Goal: Task Accomplishment & Management: Use online tool/utility

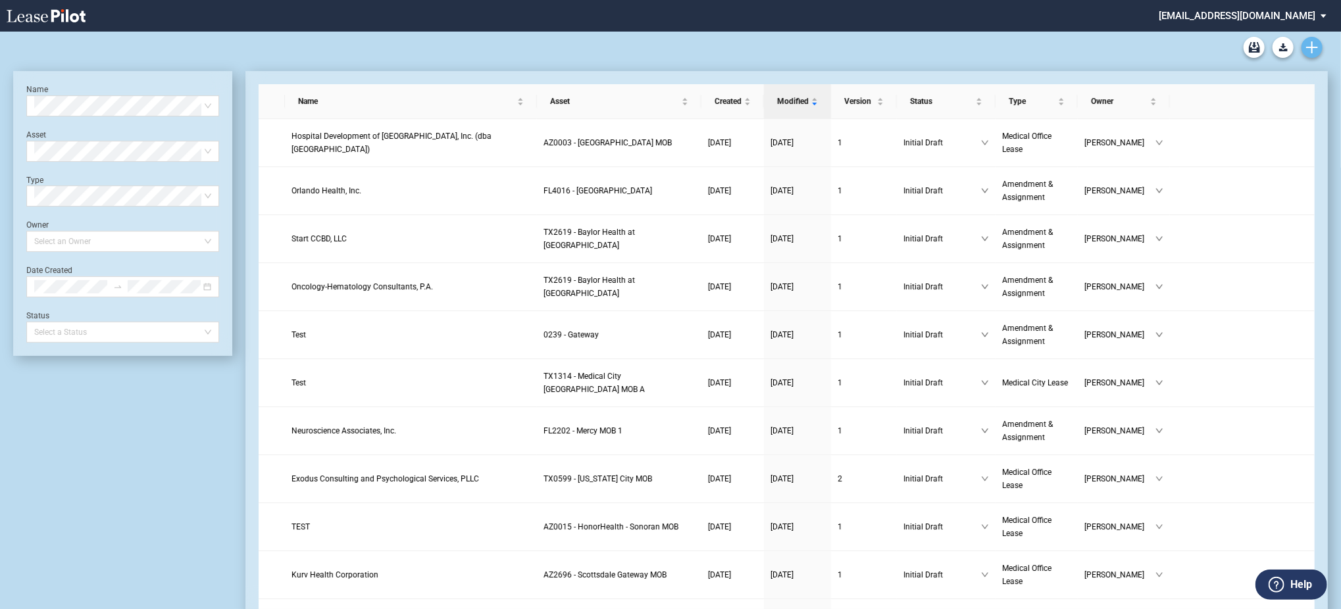
click at [1321, 53] on div "Medical Office Lease Blank Form Medical Office Amendment Blank Form Medical Off…" at bounding box center [670, 48] width 1315 height 32
click at [1318, 53] on icon "Create new document" at bounding box center [1312, 47] width 12 height 12
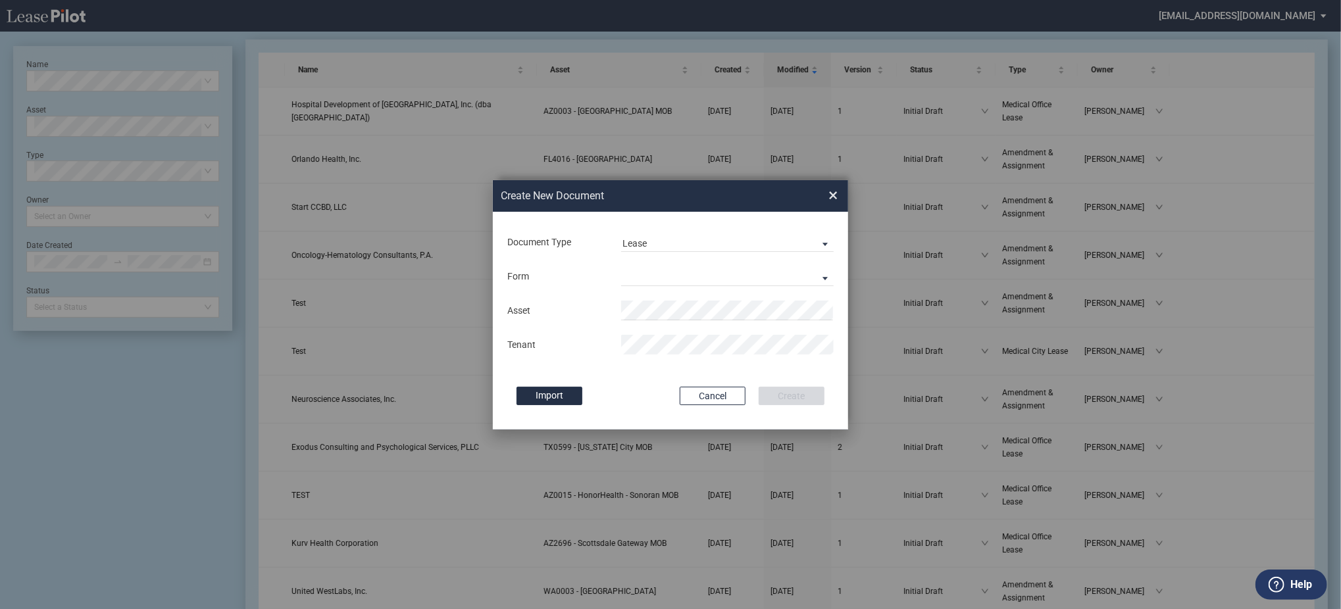
click at [696, 261] on div "Form Medical Office Lease Scottsdale Lease Louisville Lease 1370 Medical Place …" at bounding box center [670, 276] width 329 height 34
click at [699, 278] on md-select "Medical Office Lease Scottsdale Lease Louisville Lease 1370 Medical Place Lease…" at bounding box center [727, 277] width 213 height 20
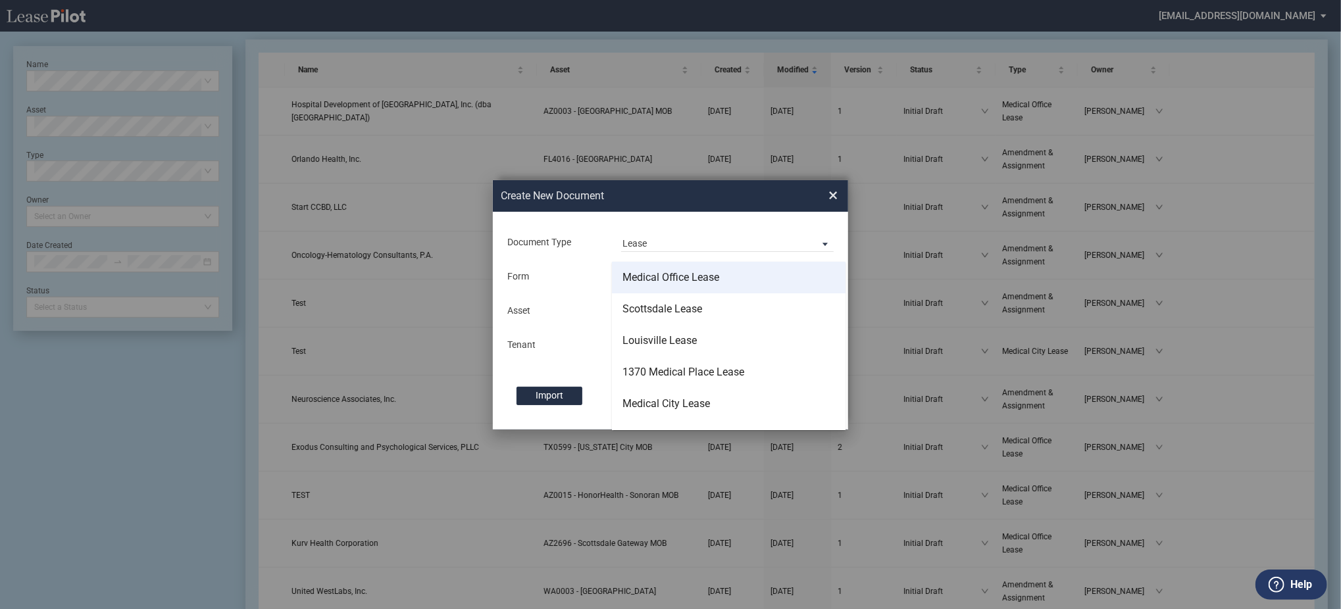
click at [699, 278] on div "Medical Office Lease" at bounding box center [671, 277] width 97 height 14
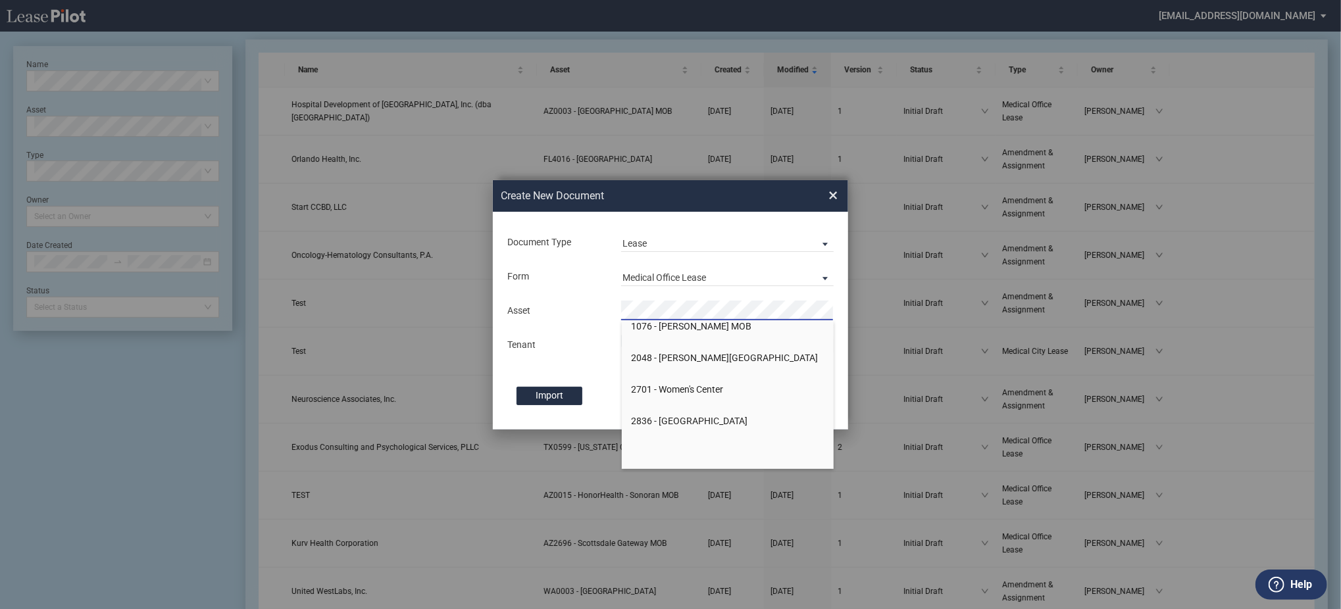
scroll to position [175, 0]
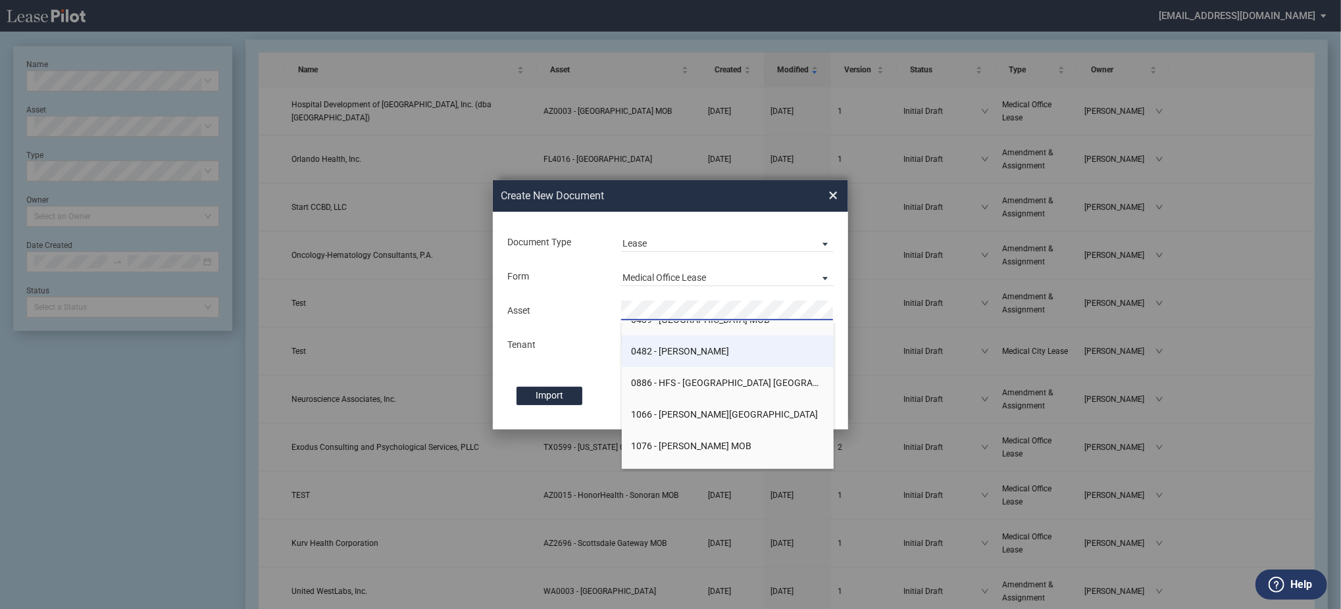
click at [681, 365] on li "0482 - Stansbury" at bounding box center [728, 352] width 213 height 32
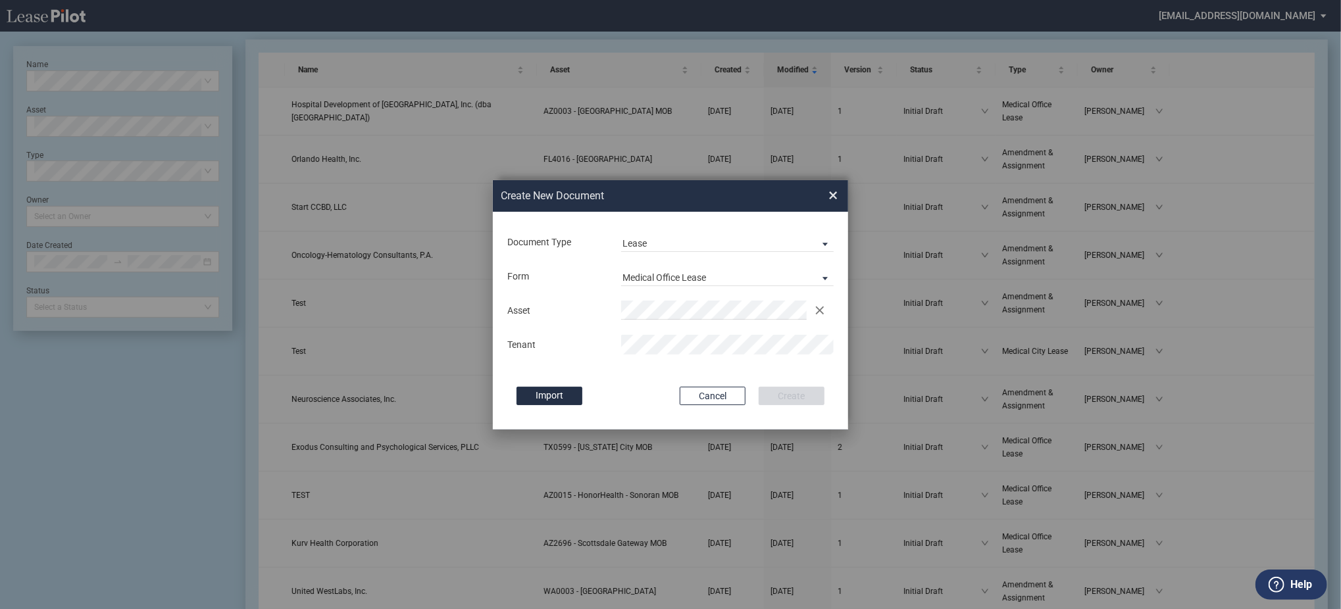
click at [680, 333] on div "Asset Clear Tenant" at bounding box center [670, 328] width 329 height 68
click at [759, 387] on button "Create" at bounding box center [792, 396] width 66 height 18
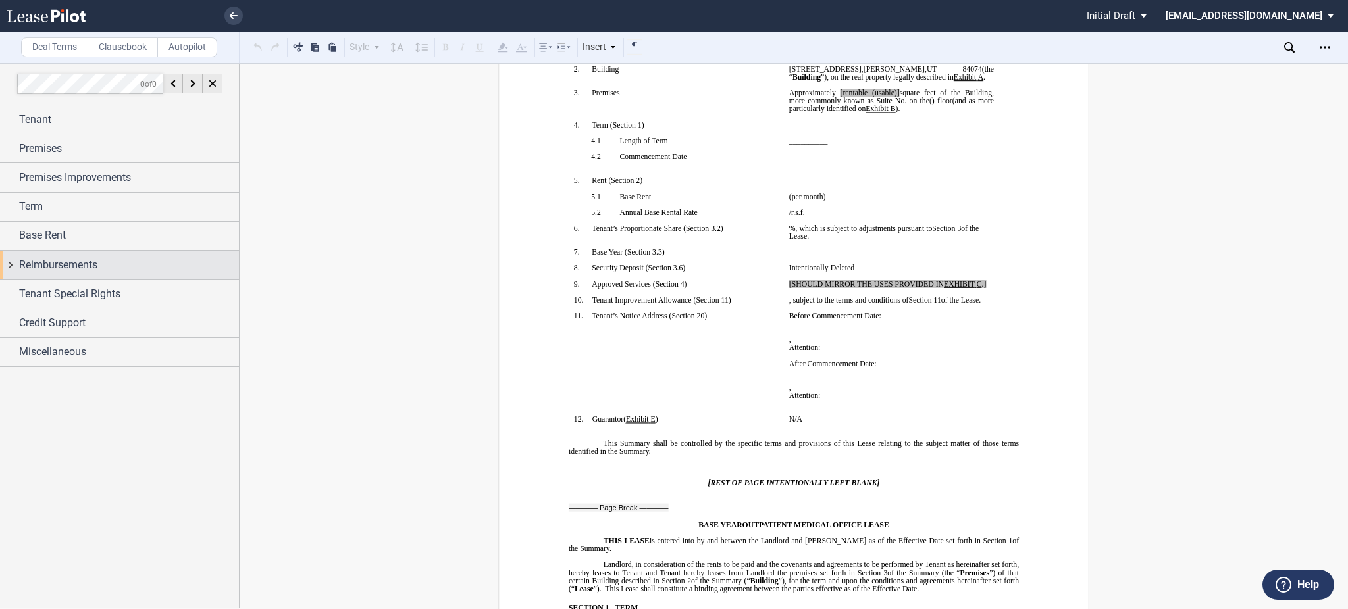
scroll to position [614, 0]
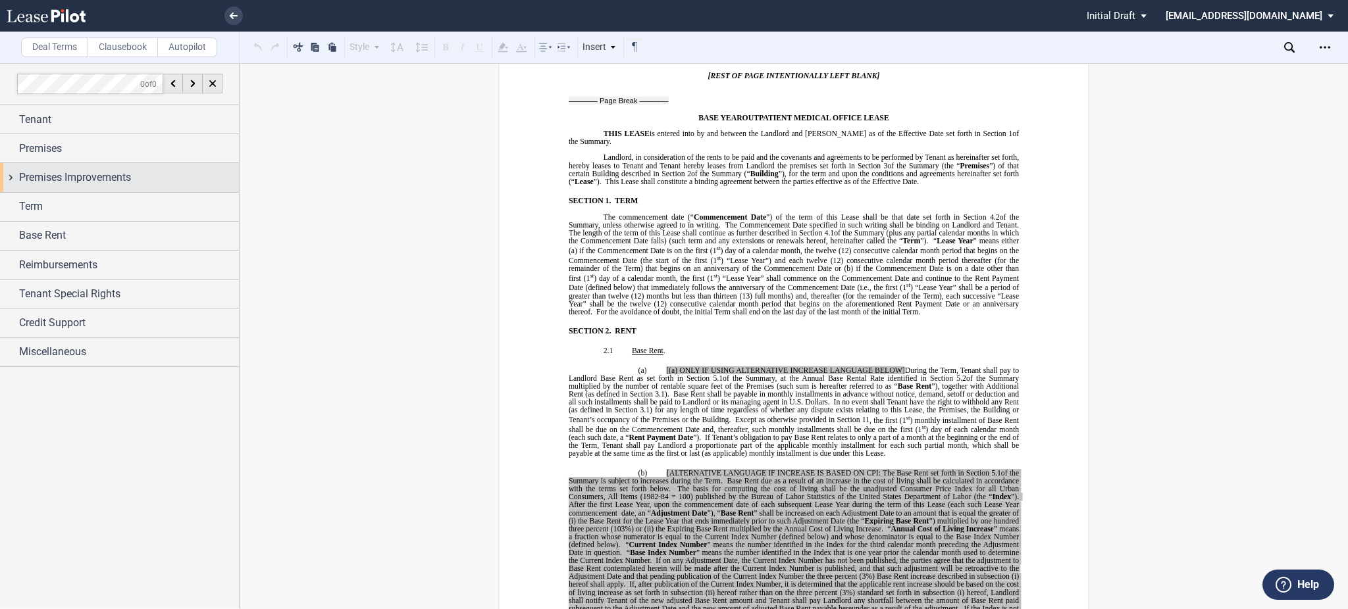
click at [96, 168] on div "Premises Improvements" at bounding box center [119, 177] width 239 height 28
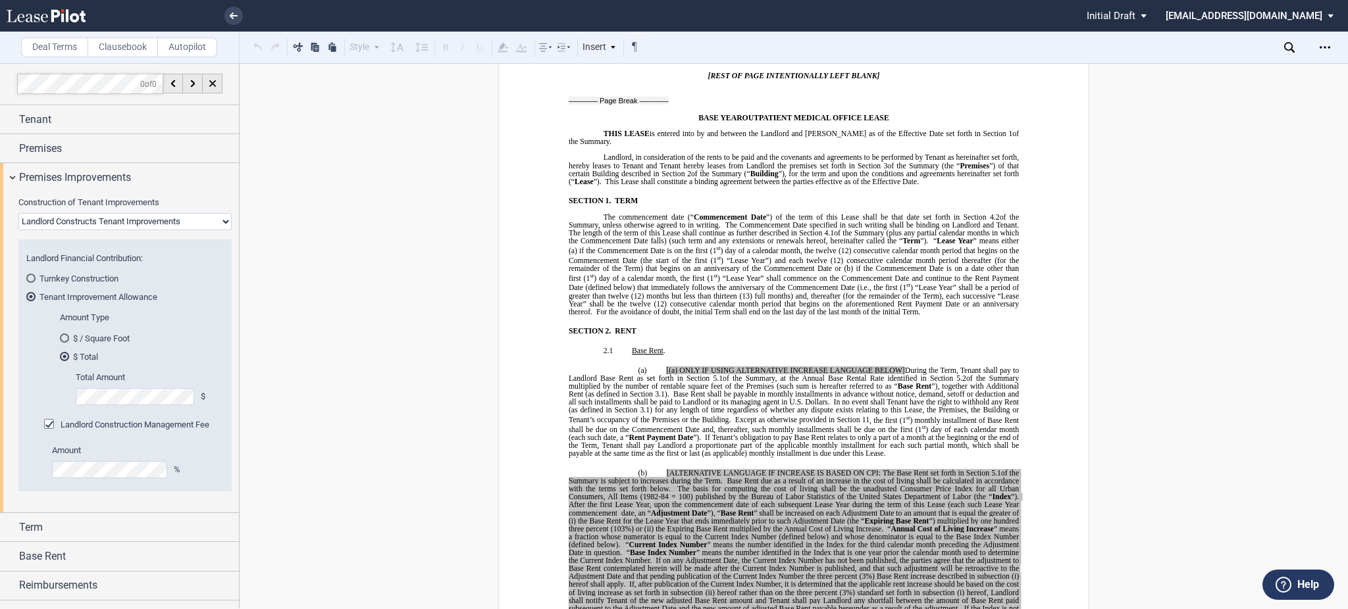
click at [88, 269] on div "Landlord Financial Contribution: Turnkey Construction Tenant Improvement Allowa…" at bounding box center [124, 285] width 197 height 64
click at [91, 278] on md-radio-button "Turnkey Construction" at bounding box center [124, 278] width 197 height 12
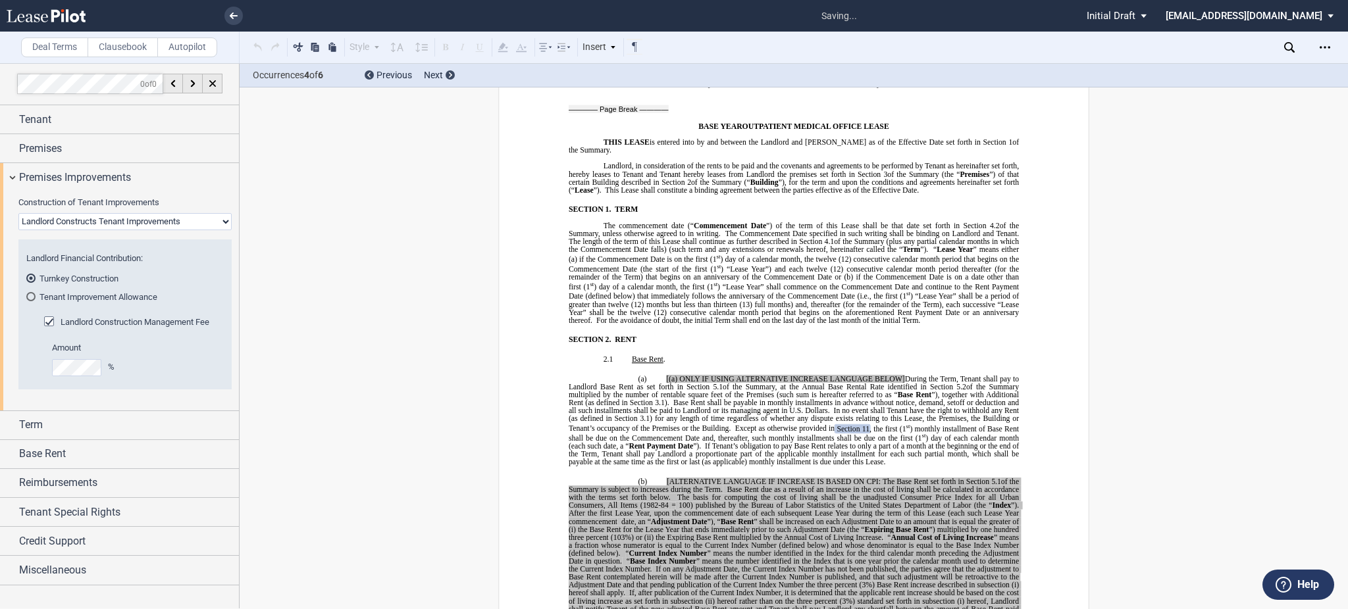
click at [101, 292] on md-radio-button "Tenant Improvement Allowance" at bounding box center [124, 297] width 197 height 12
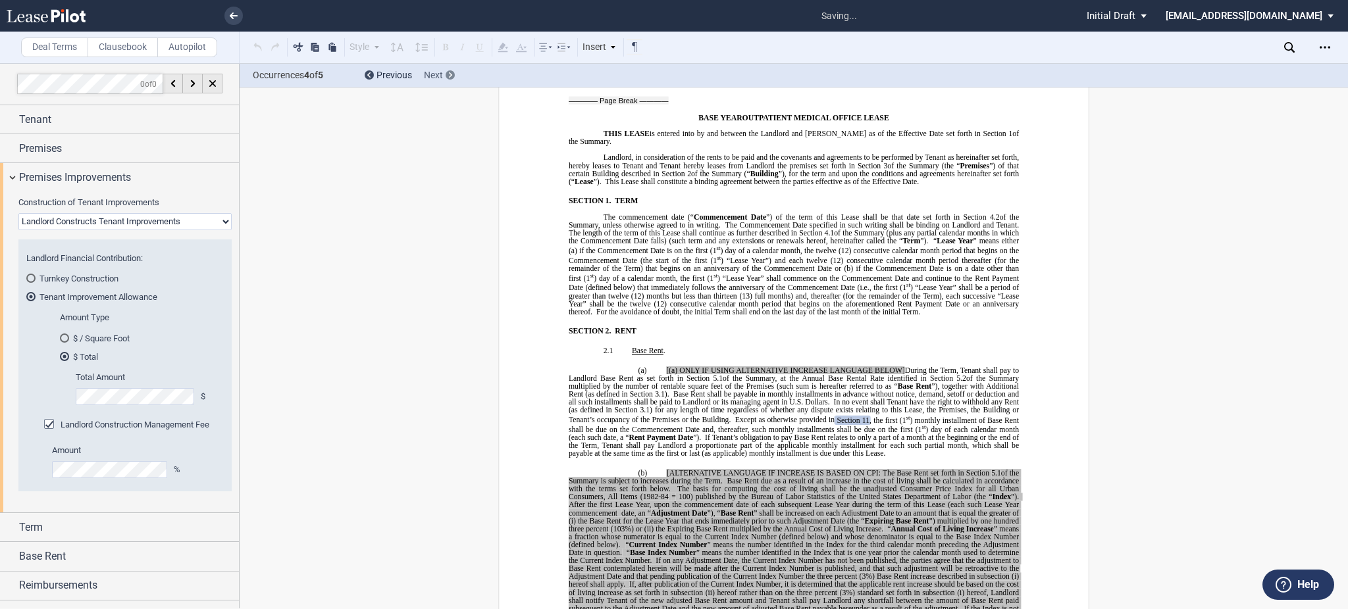
click at [440, 79] on span "Next" at bounding box center [433, 75] width 19 height 11
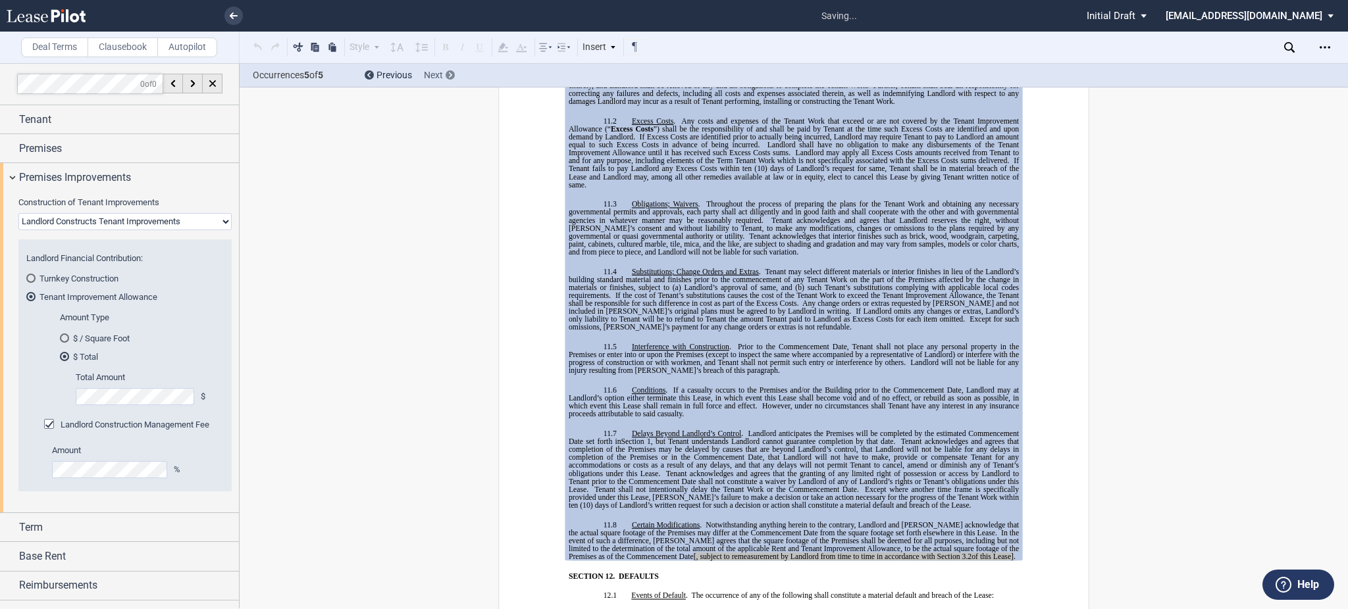
scroll to position [6166, 0]
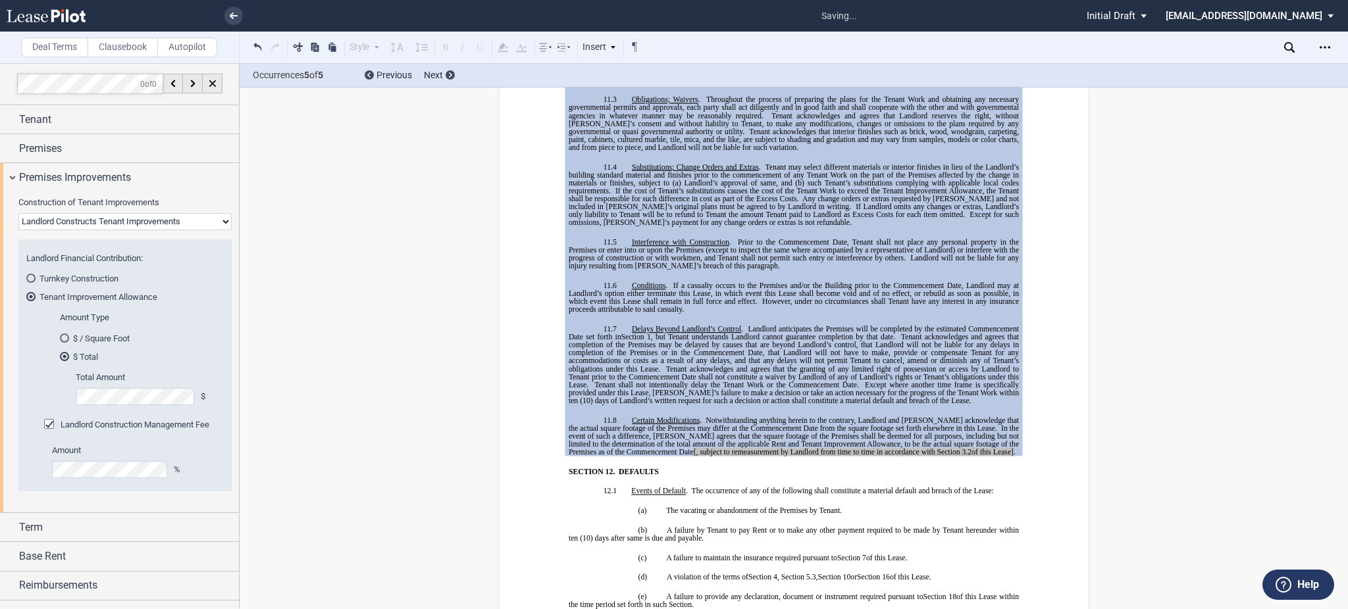
click at [91, 401] on div "Total Amount $" at bounding box center [138, 395] width 156 height 47
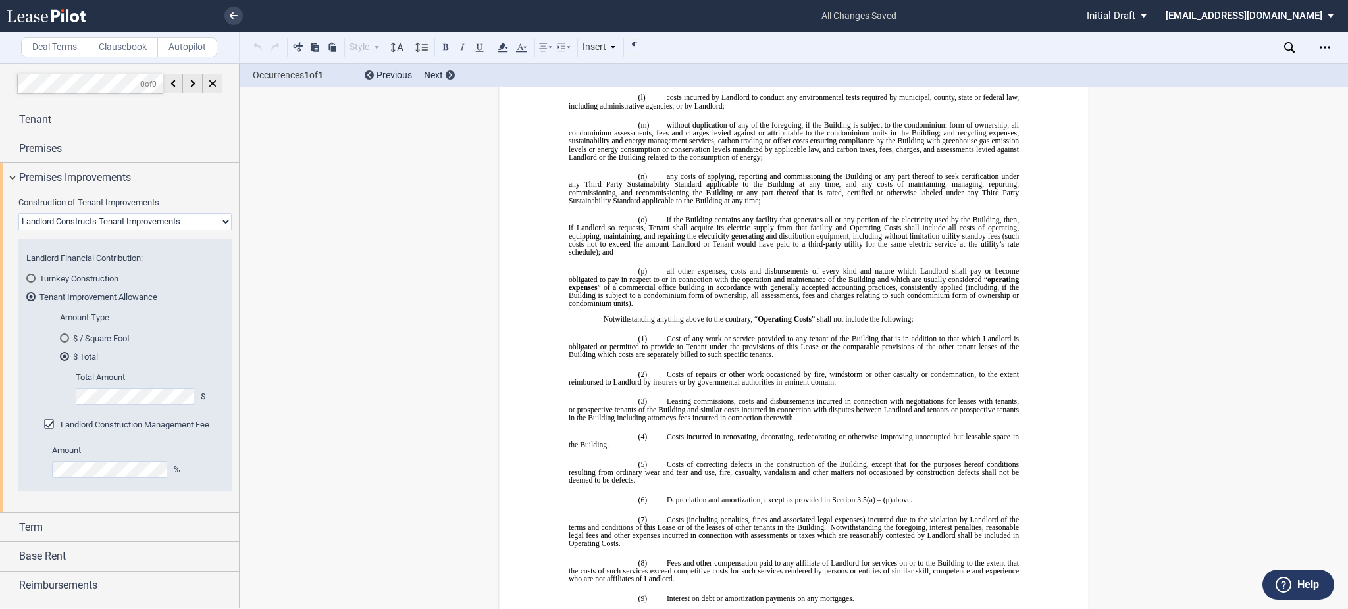
scroll to position [244, 0]
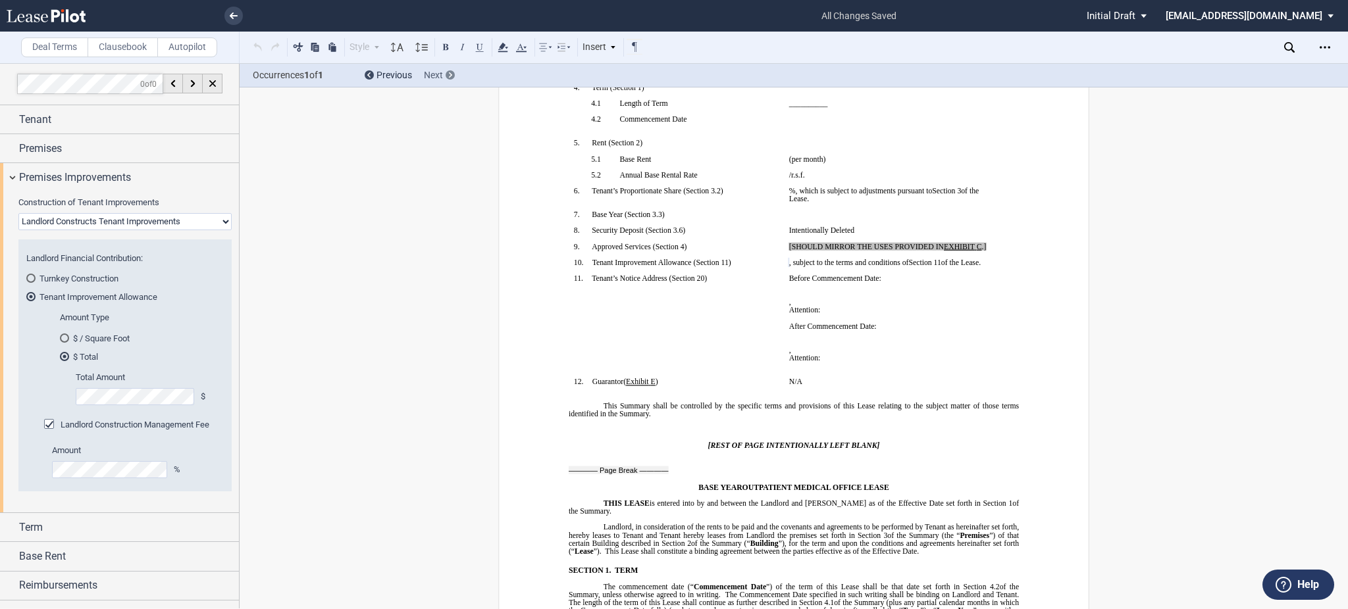
click at [443, 80] on div "Next" at bounding box center [439, 75] width 31 height 13
click at [441, 80] on span "Next" at bounding box center [433, 75] width 19 height 11
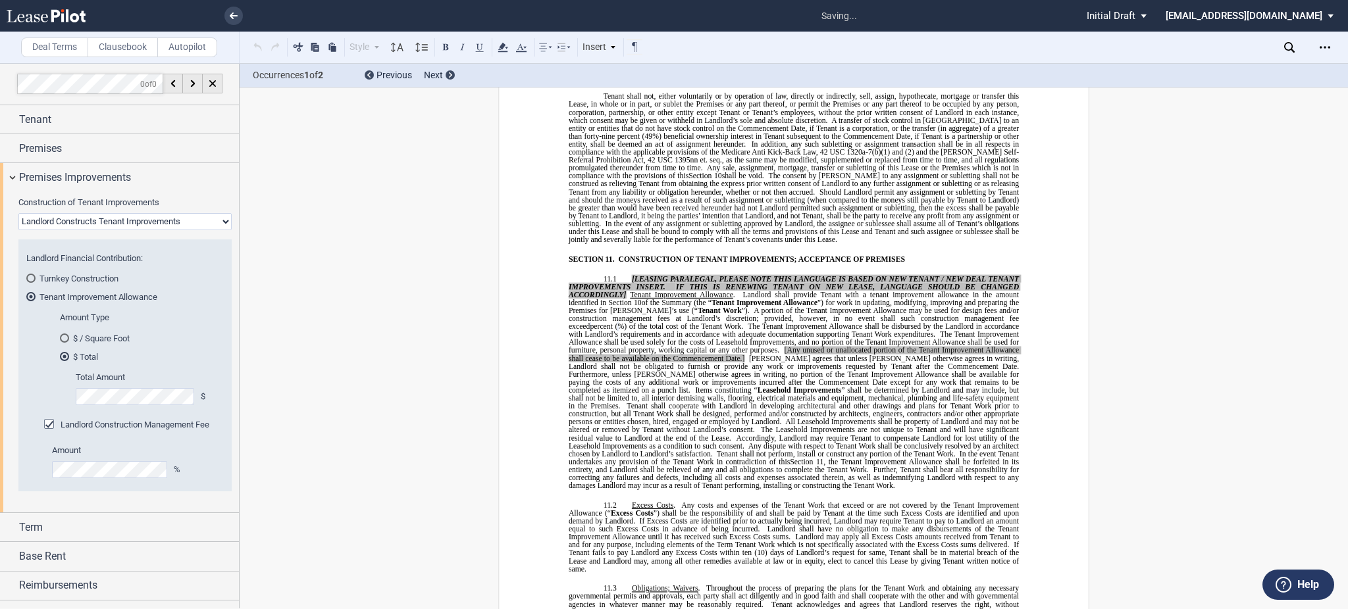
scroll to position [6001, 0]
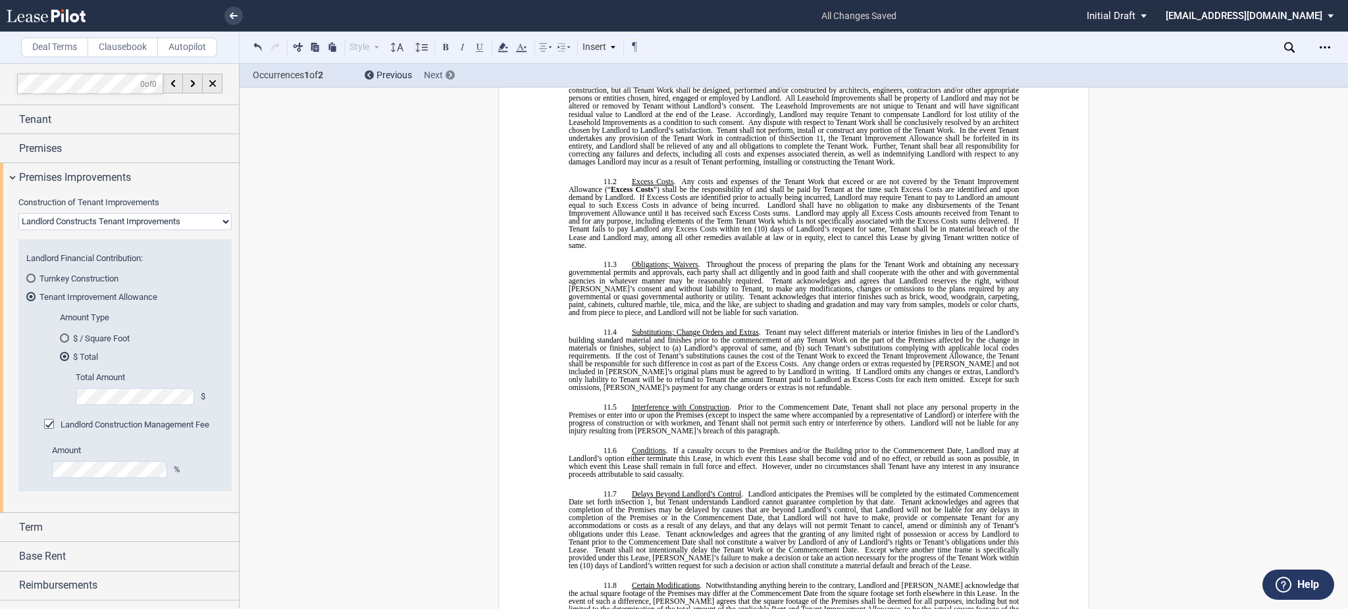
click at [444, 74] on div "Next" at bounding box center [439, 75] width 31 height 13
click at [82, 419] on div "Landlord Construction Management Fee" at bounding box center [135, 425] width 149 height 12
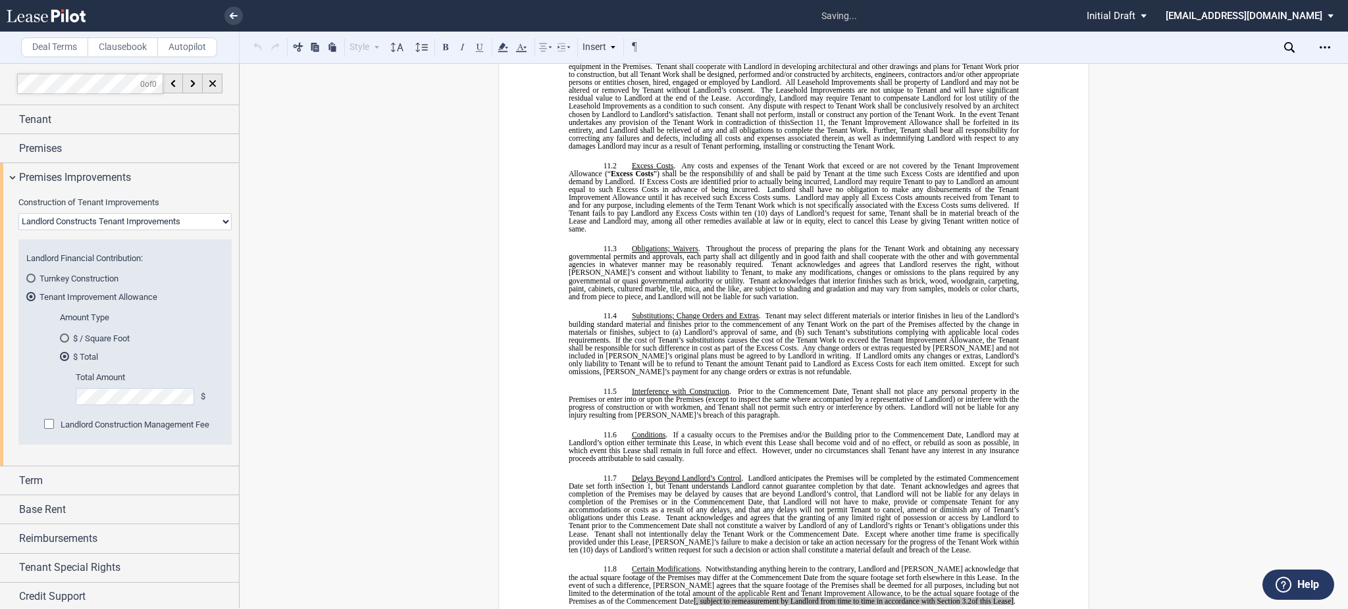
click at [82, 419] on div "Landlord Construction Management Fee" at bounding box center [135, 425] width 149 height 12
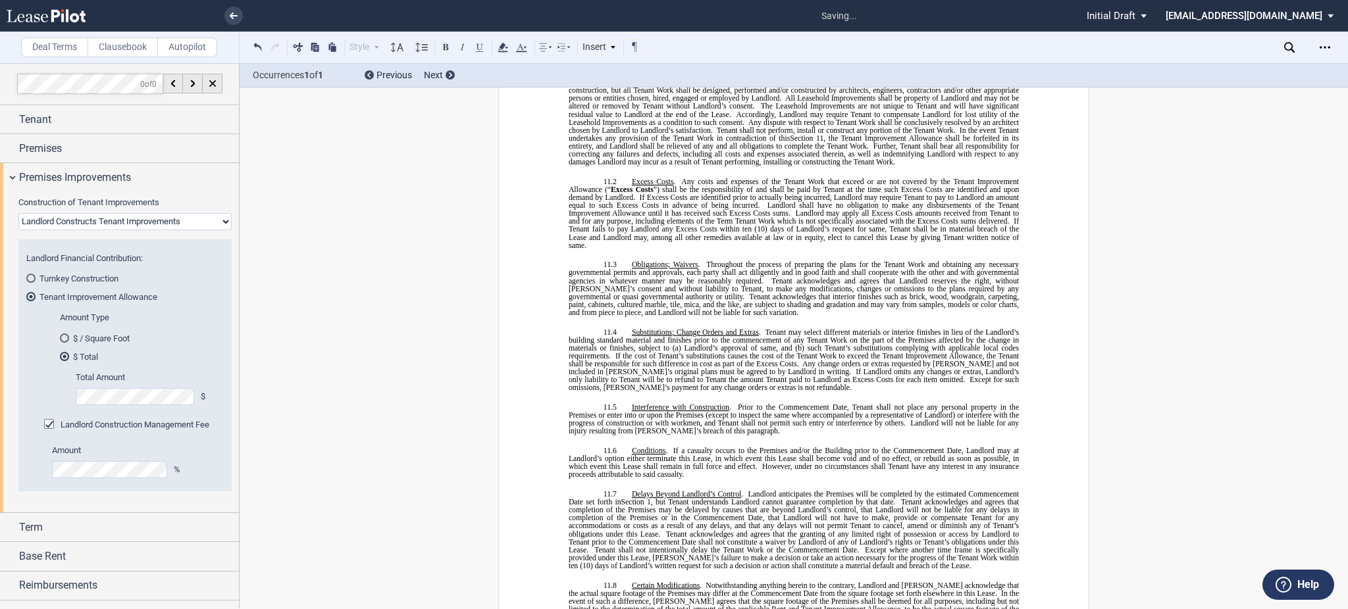
click at [5, 464] on div "Construction of Tenant Improvements Landlord Constructs Tenant Improvements Ten…" at bounding box center [119, 352] width 239 height 321
click at [988, 225] on span "Landlord may apply all Excess Costs amounts received from Tenant to and for any…" at bounding box center [795, 217] width 452 height 16
click at [130, 224] on select "Landlord Constructs Tenant Improvements Tenant Constructs Tenant Improvements "…" at bounding box center [124, 221] width 213 height 17
select select "tenant"
click at [18, 213] on select "Landlord Constructs Tenant Improvements Tenant Constructs Tenant Improvements "…" at bounding box center [124, 221] width 213 height 17
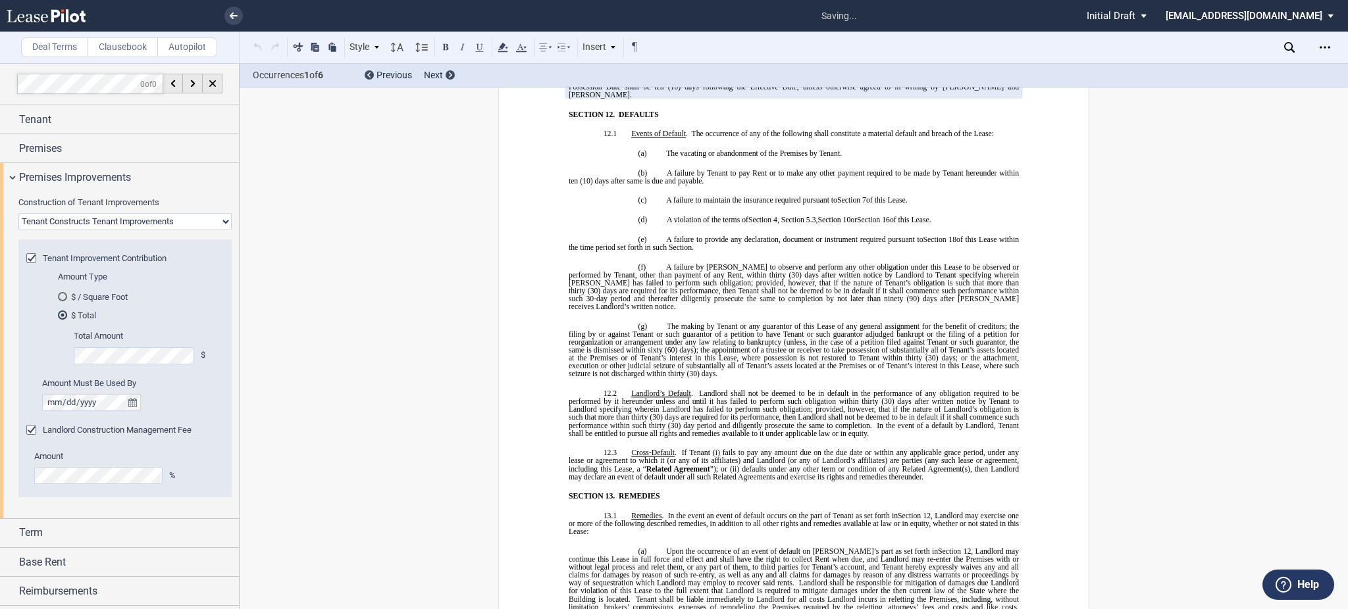
scroll to position [6044, 0]
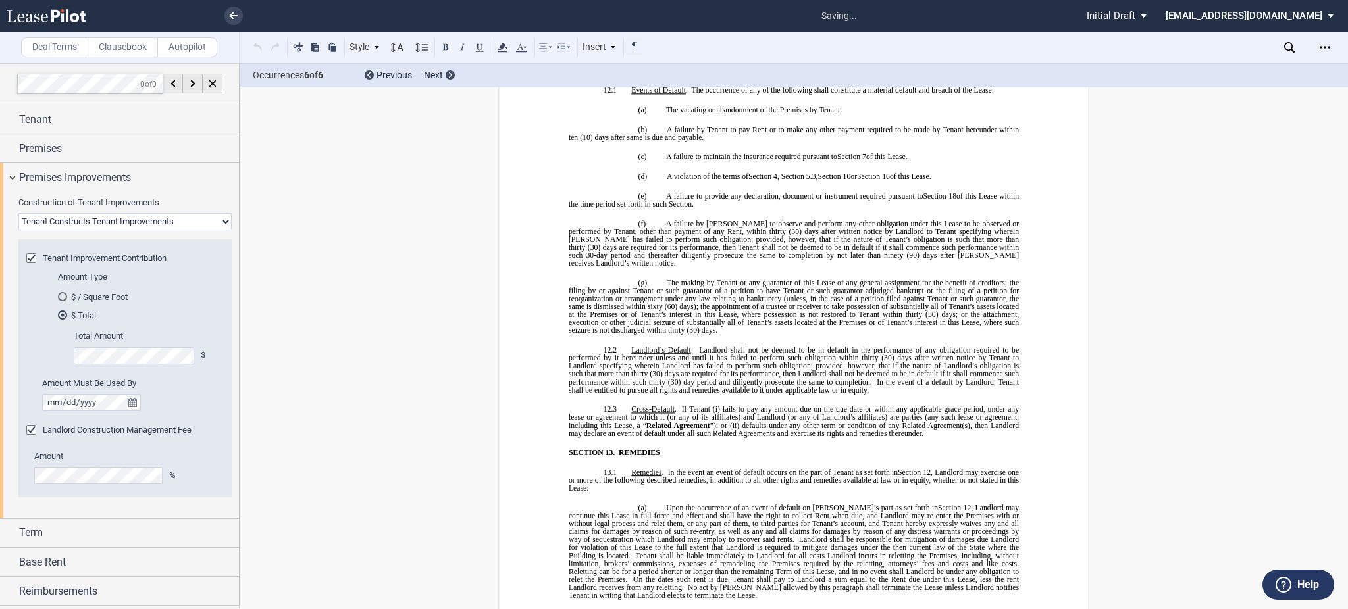
click at [133, 430] on span "Landlord Construction Management Fee" at bounding box center [117, 430] width 149 height 10
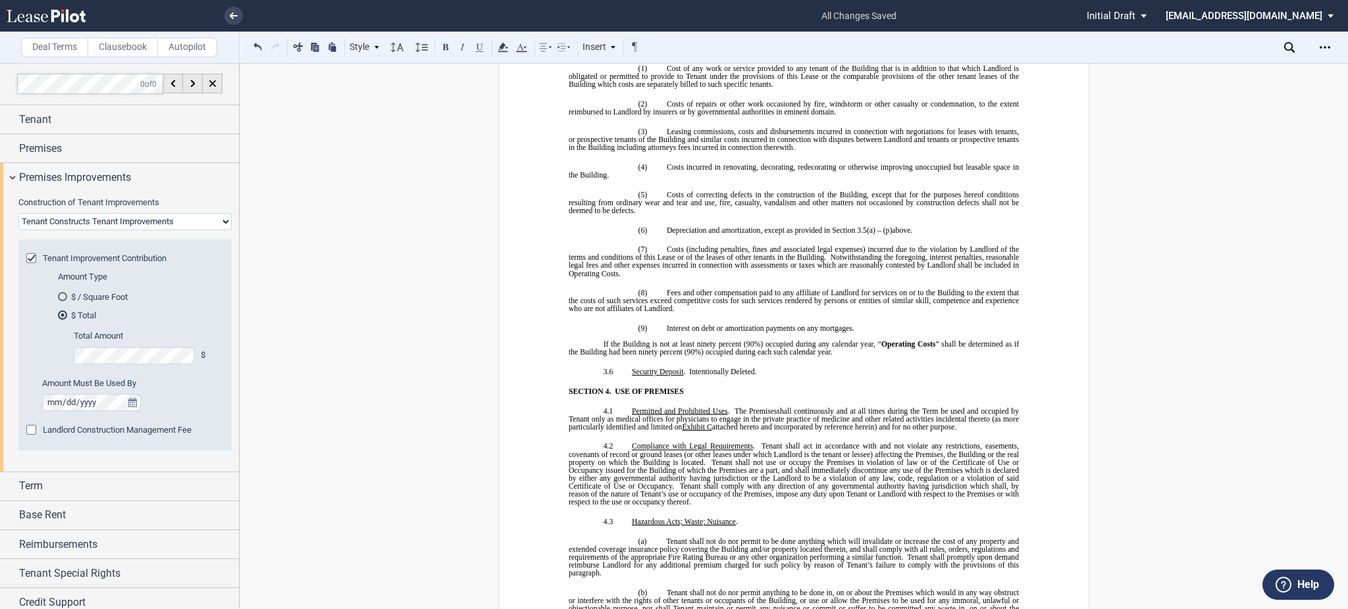
scroll to position [2446, 0]
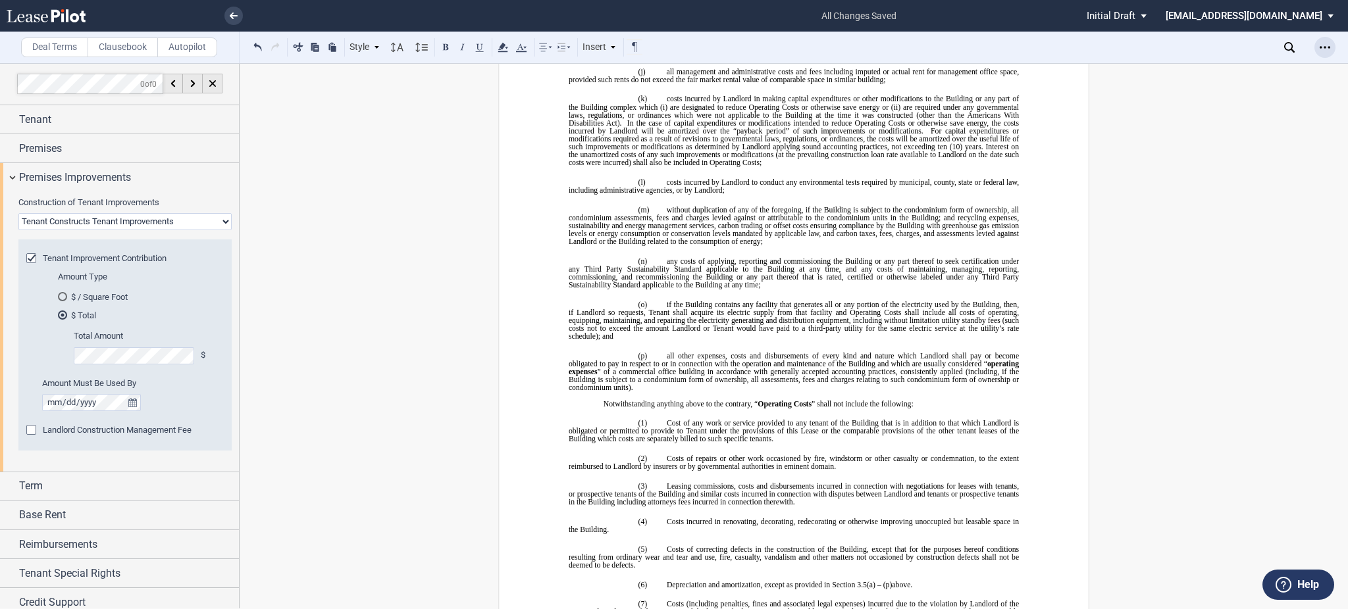
click at [1320, 47] on icon "Open Lease options menu" at bounding box center [1325, 47] width 11 height 11
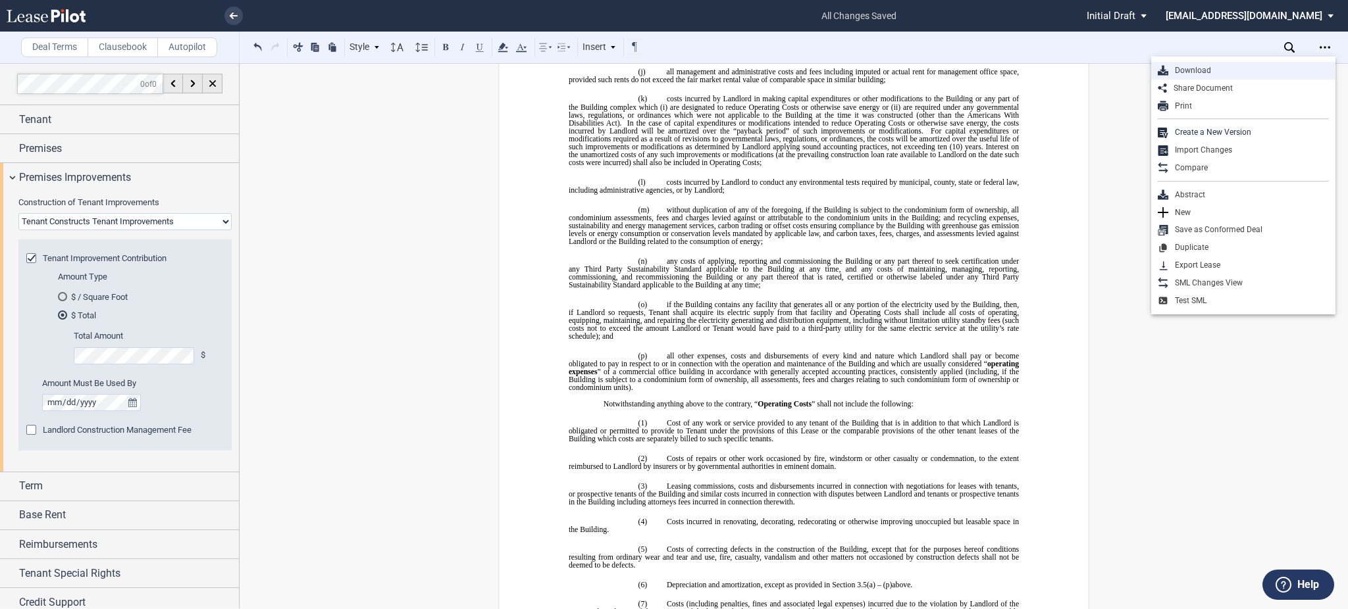
click at [1291, 68] on div "Download" at bounding box center [1248, 70] width 161 height 11
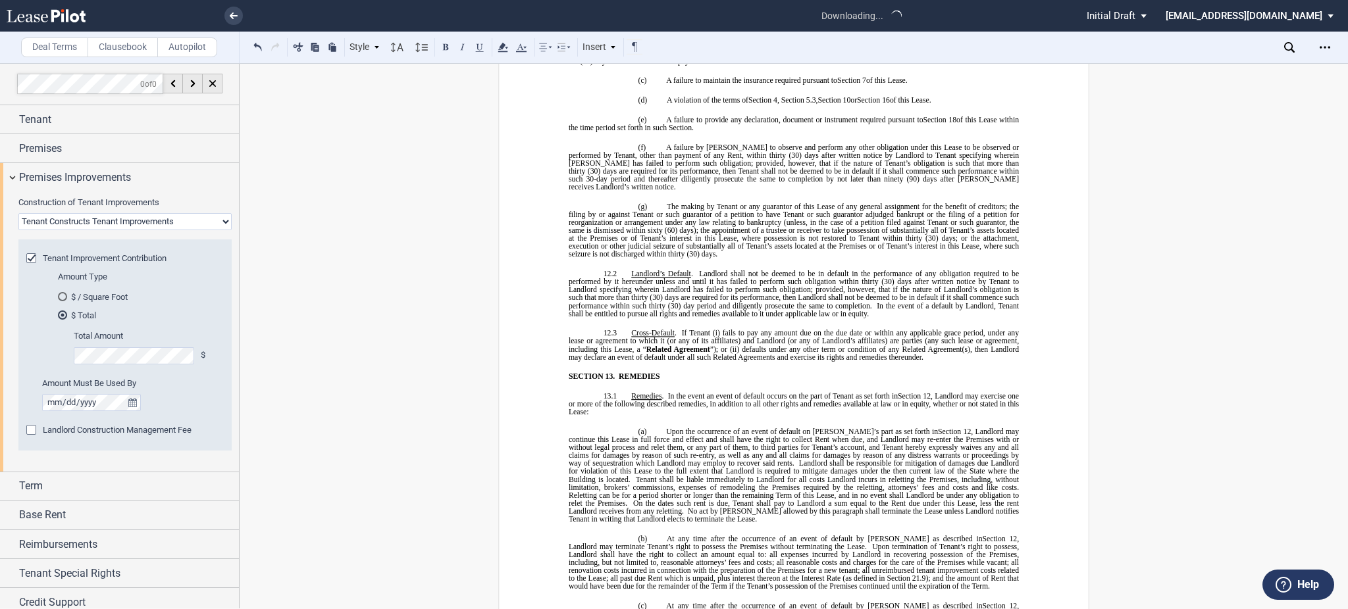
scroll to position [6219, 0]
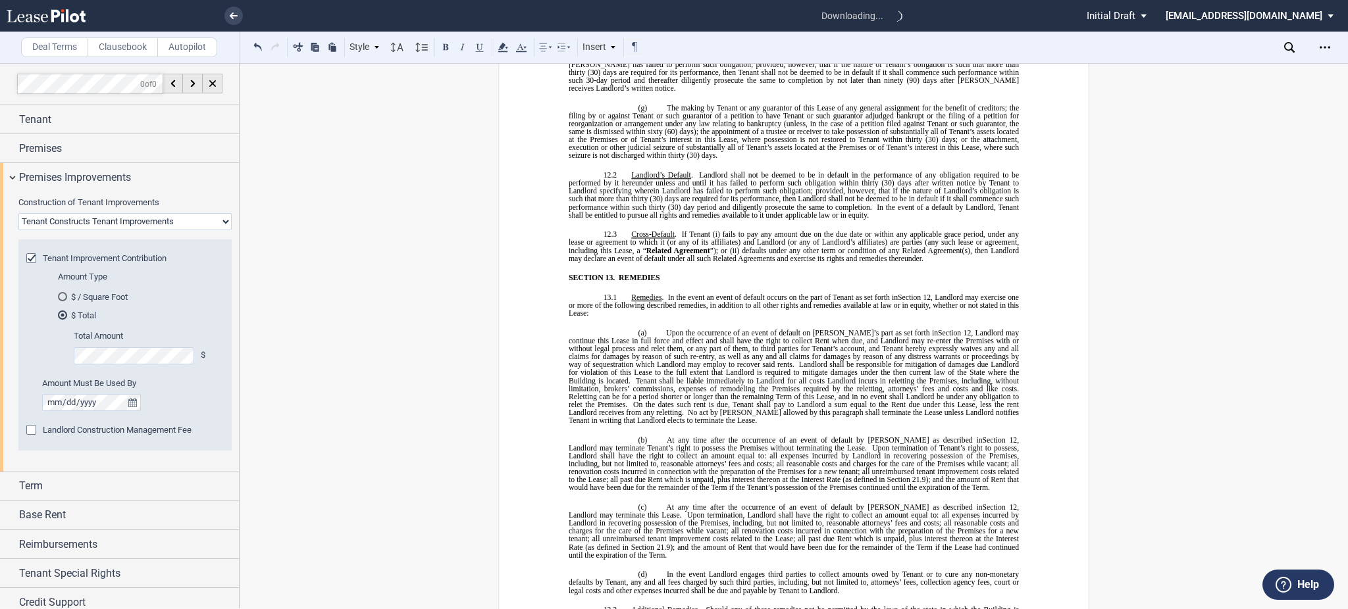
click at [185, 440] on div "Landlord Construction Management Fee" at bounding box center [124, 437] width 197 height 26
click at [184, 435] on span "Landlord Construction Management Fee" at bounding box center [117, 430] width 149 height 10
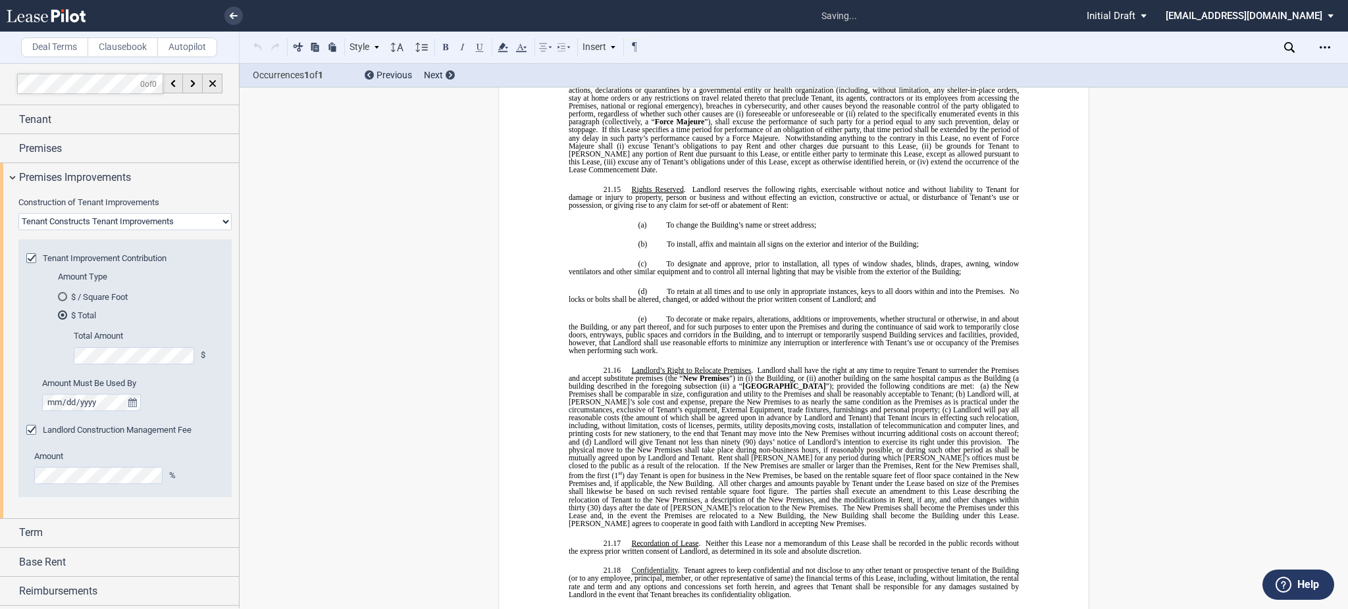
scroll to position [10373, 0]
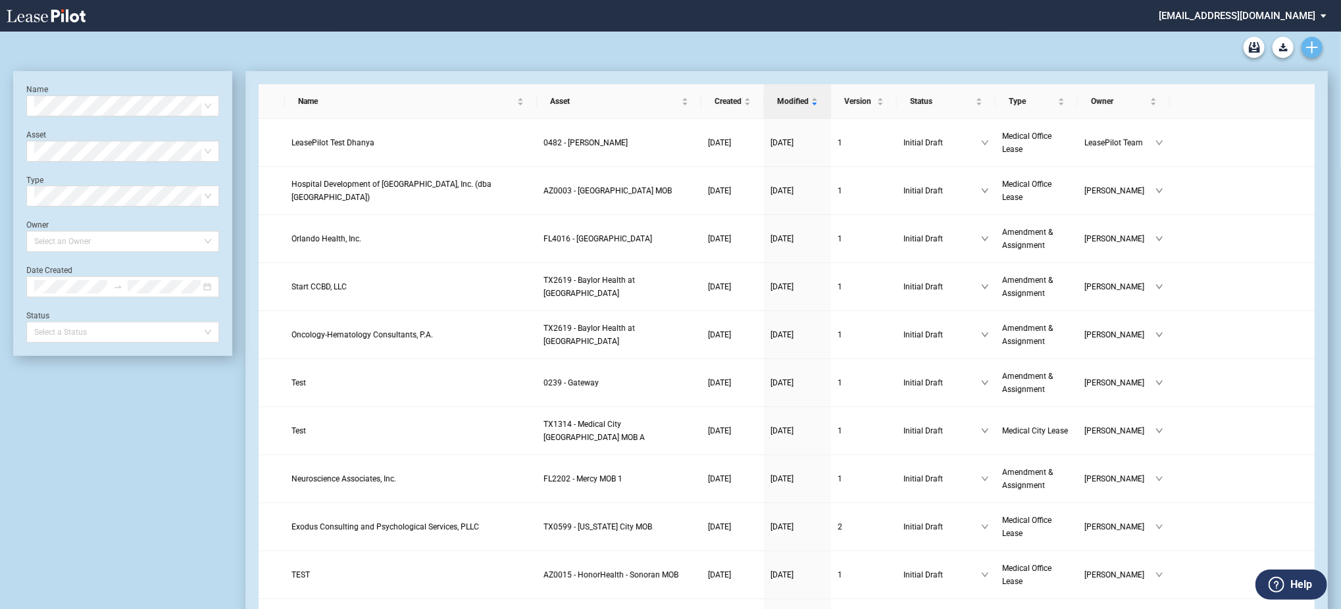
click at [1313, 52] on icon "Create new document" at bounding box center [1312, 47] width 12 height 12
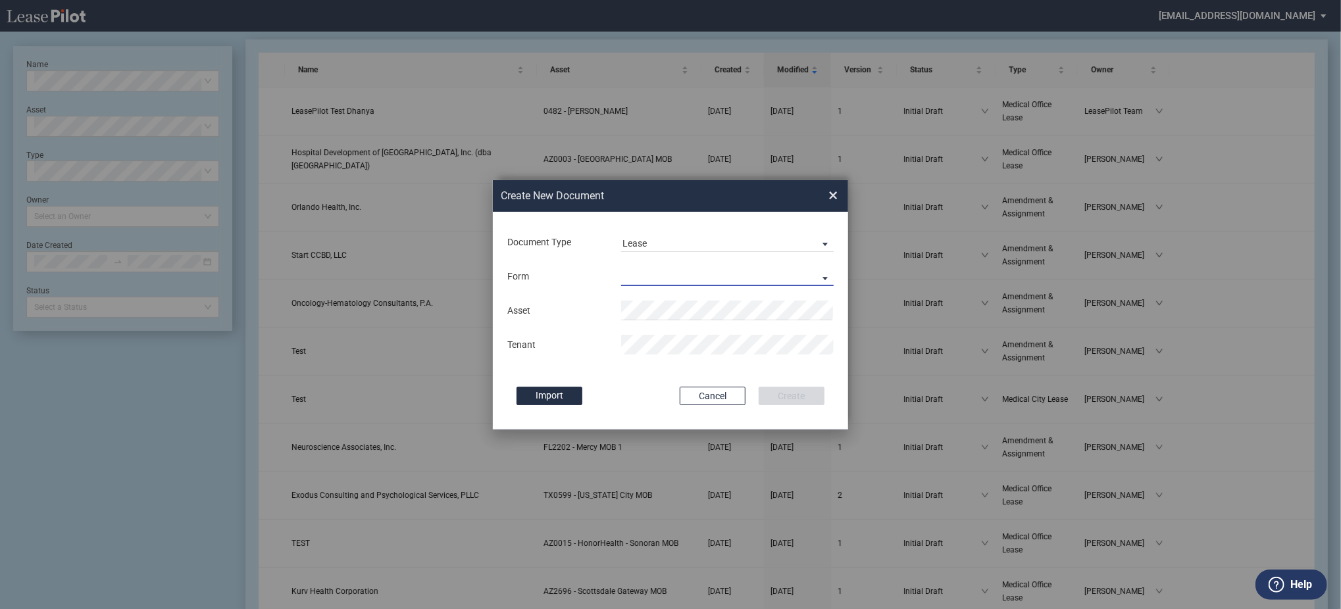
click at [663, 269] on md-select "Medical Office Lease Scottsdale Lease Louisville Lease 1370 Medical Place Lease…" at bounding box center [727, 277] width 213 height 20
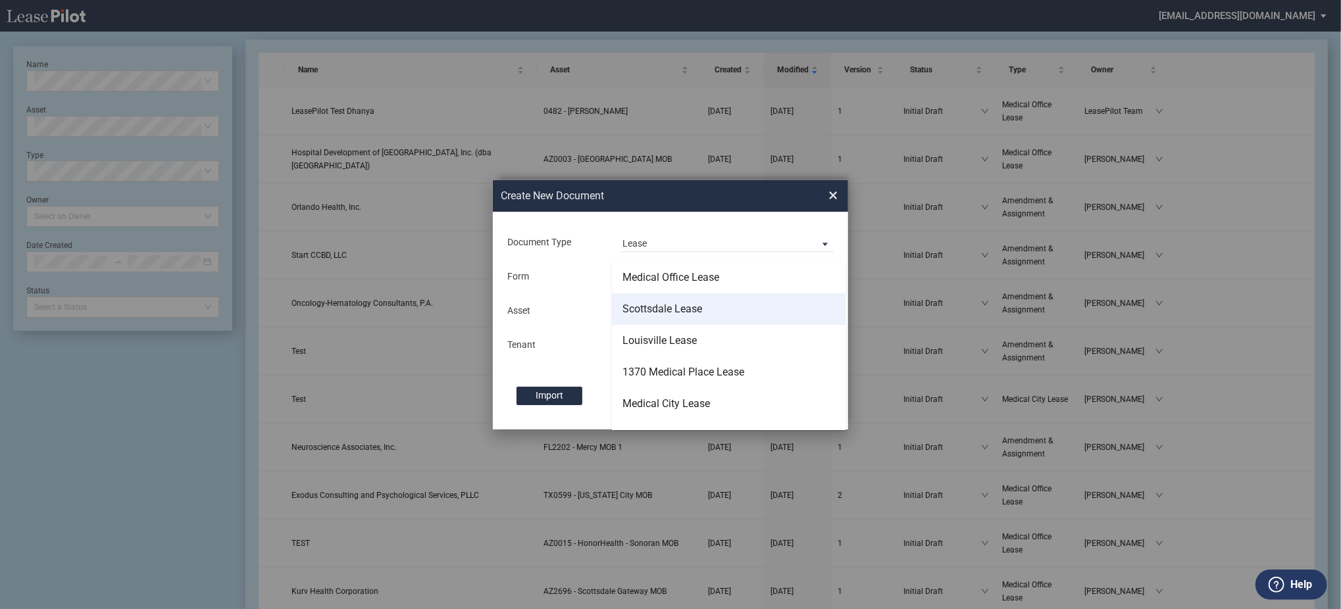
click at [671, 312] on div "Scottsdale Lease" at bounding box center [663, 309] width 80 height 14
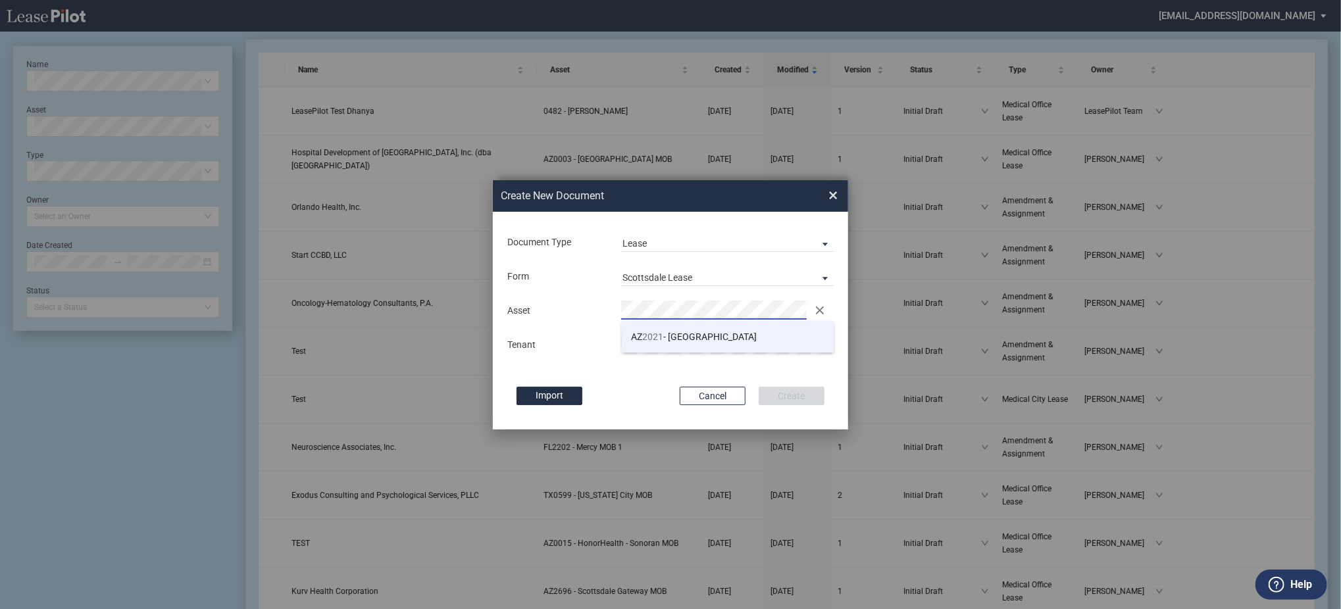
click at [635, 338] on span "AZ 2021 - Scottsdale Medical Center" at bounding box center [695, 337] width 126 height 11
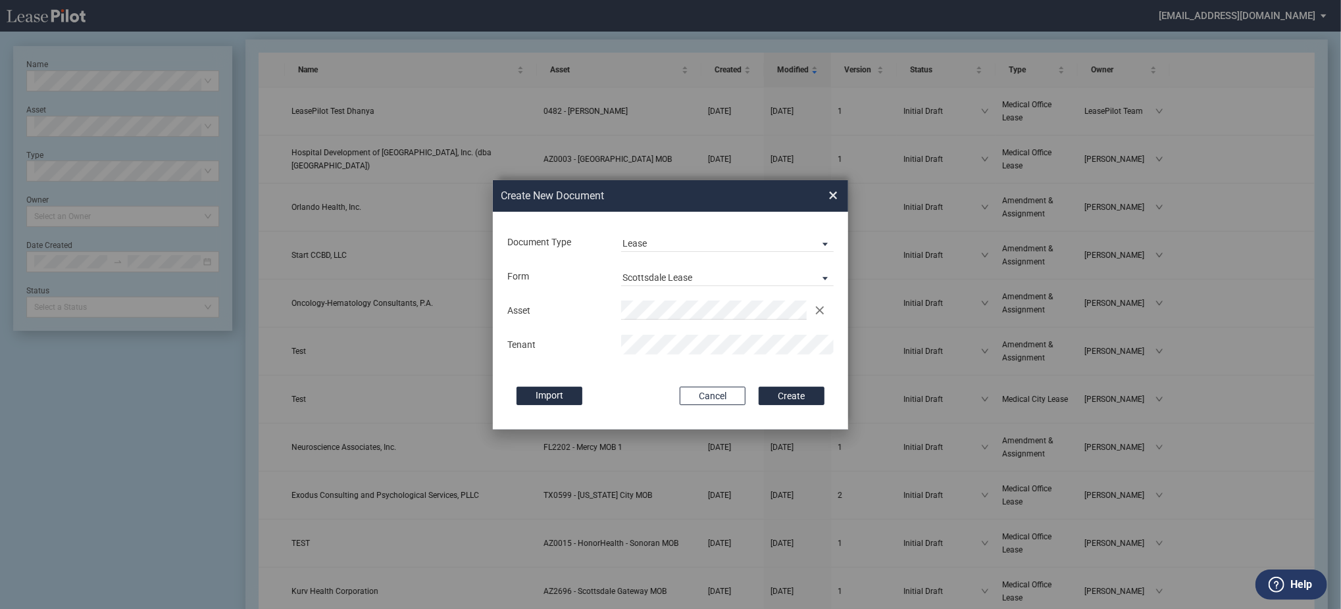
click at [759, 387] on button "Create" at bounding box center [792, 396] width 66 height 18
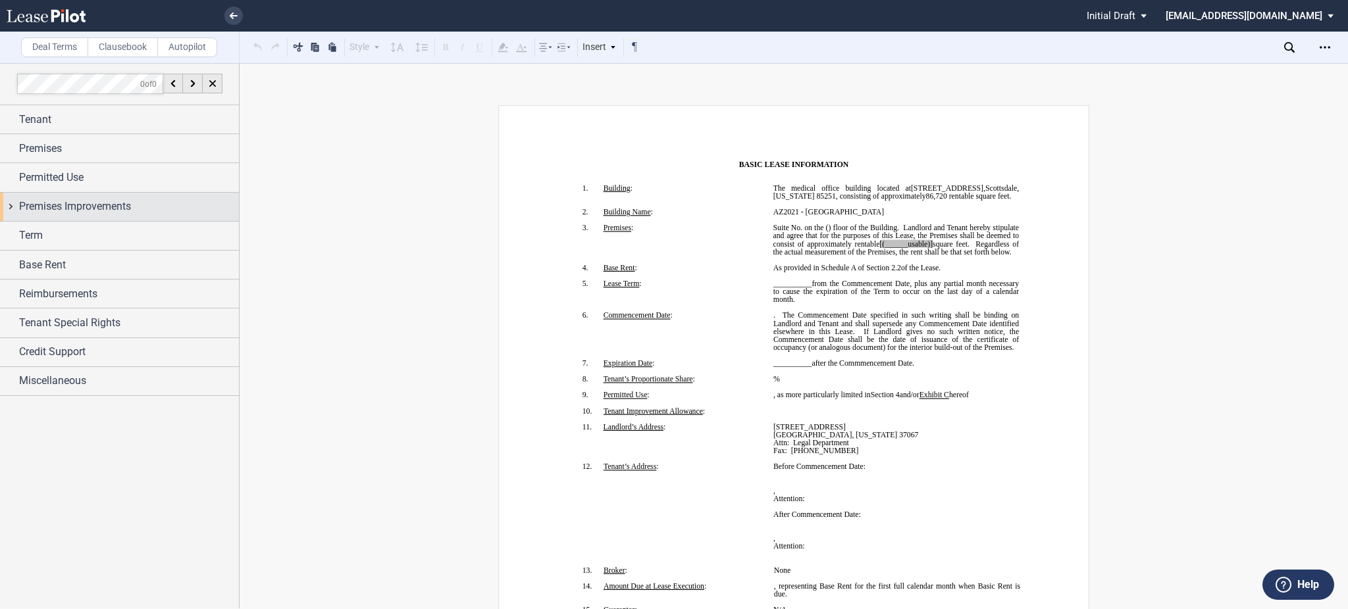
click at [23, 218] on div "Premises Improvements" at bounding box center [119, 207] width 239 height 28
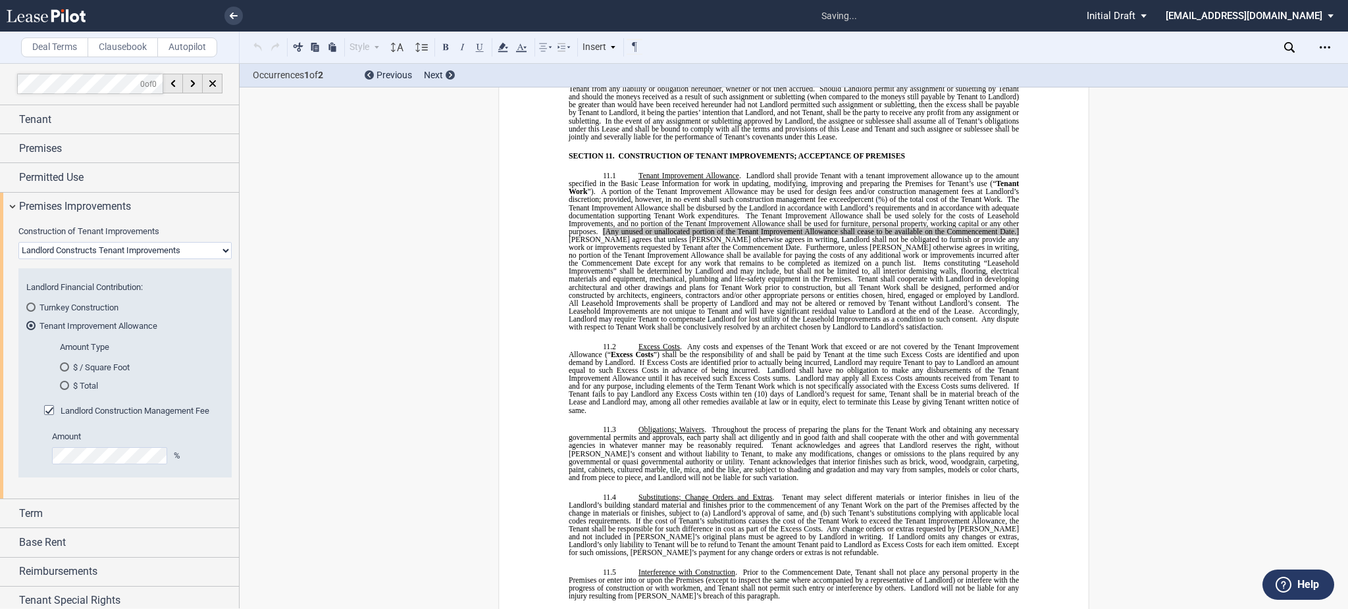
scroll to position [5590, 0]
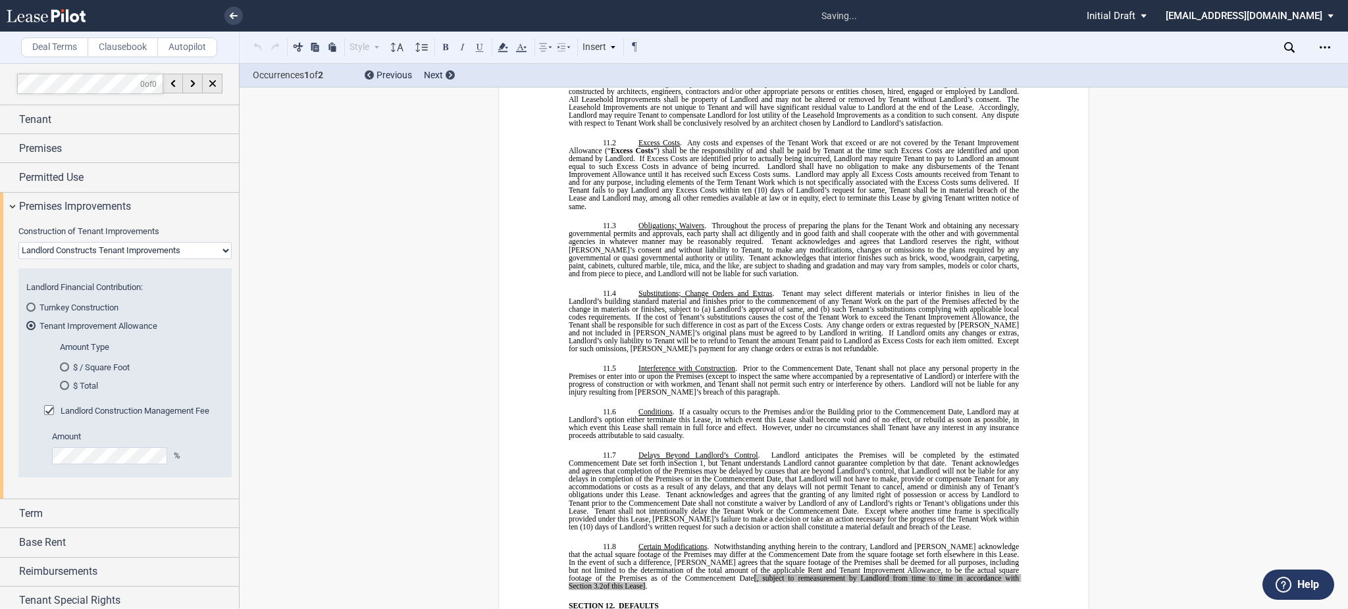
click at [63, 256] on select "Landlord Constructs Tenant Improvements Tenant Constructs Tenant Improvements "…" at bounding box center [124, 250] width 213 height 17
select select "tenant"
click at [18, 242] on select "Landlord Constructs Tenant Improvements Tenant Constructs Tenant Improvements "…" at bounding box center [124, 250] width 213 height 17
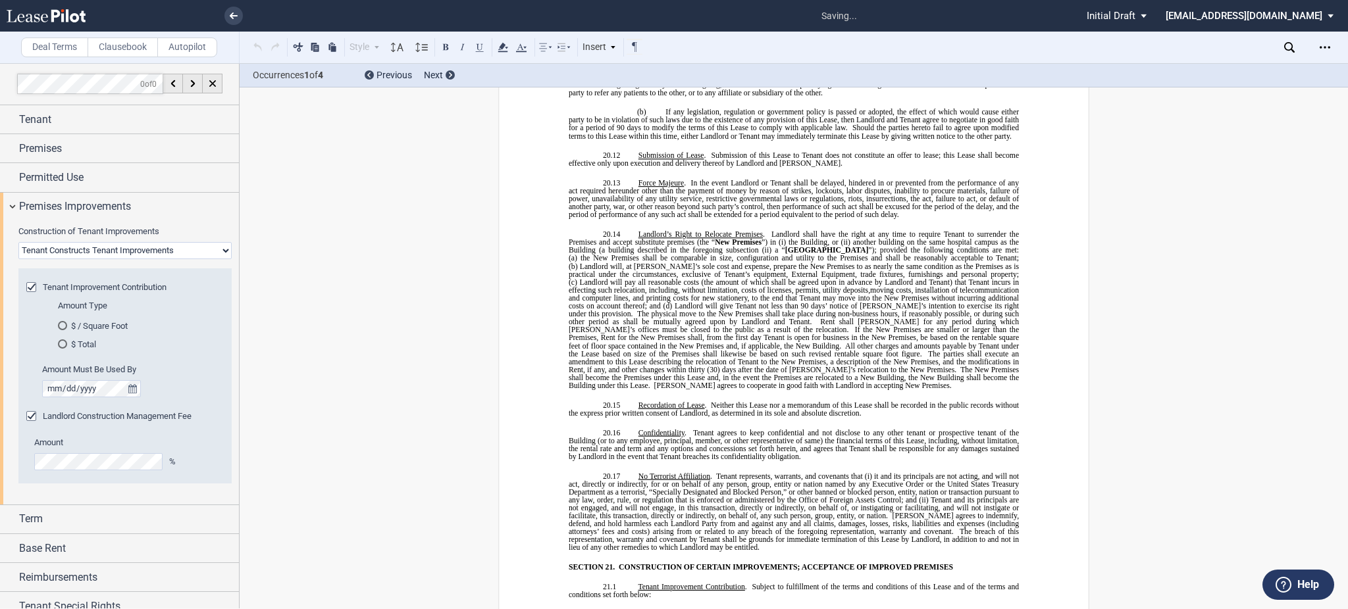
scroll to position [8251, 0]
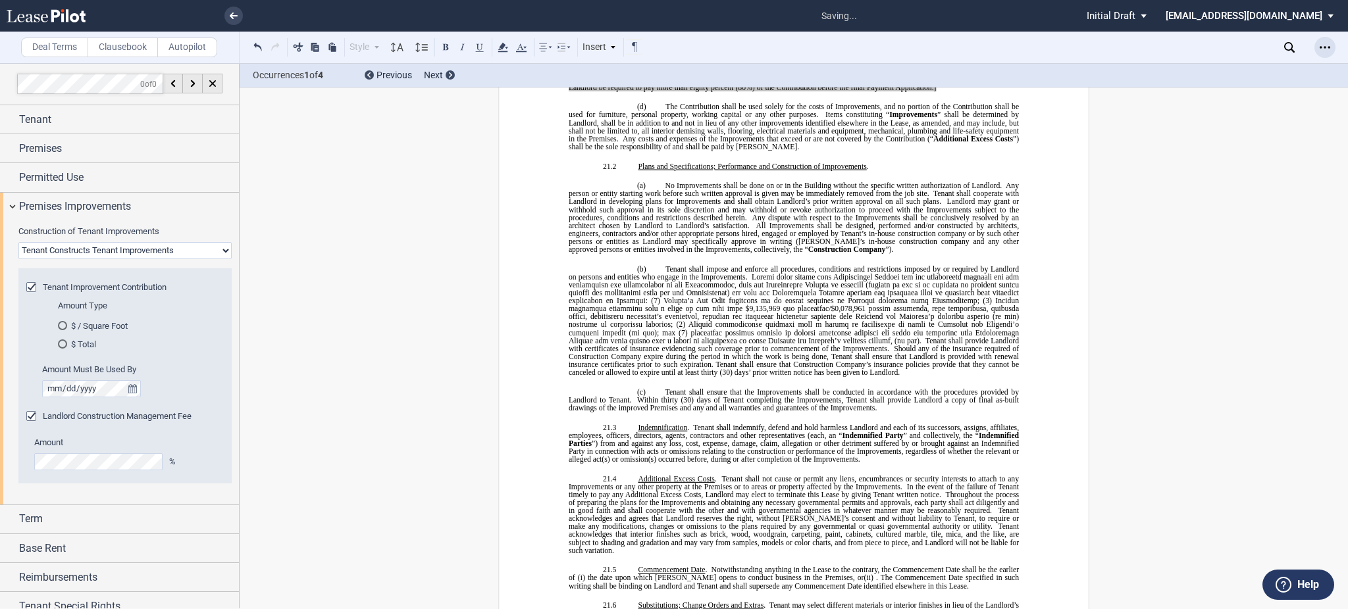
click at [1333, 43] on div "Download Download First Amendment Share Document Print Create a New Version Imp…" at bounding box center [1326, 47] width 24 height 21
click at [1324, 49] on icon "Open Lease options menu" at bounding box center [1325, 47] width 11 height 11
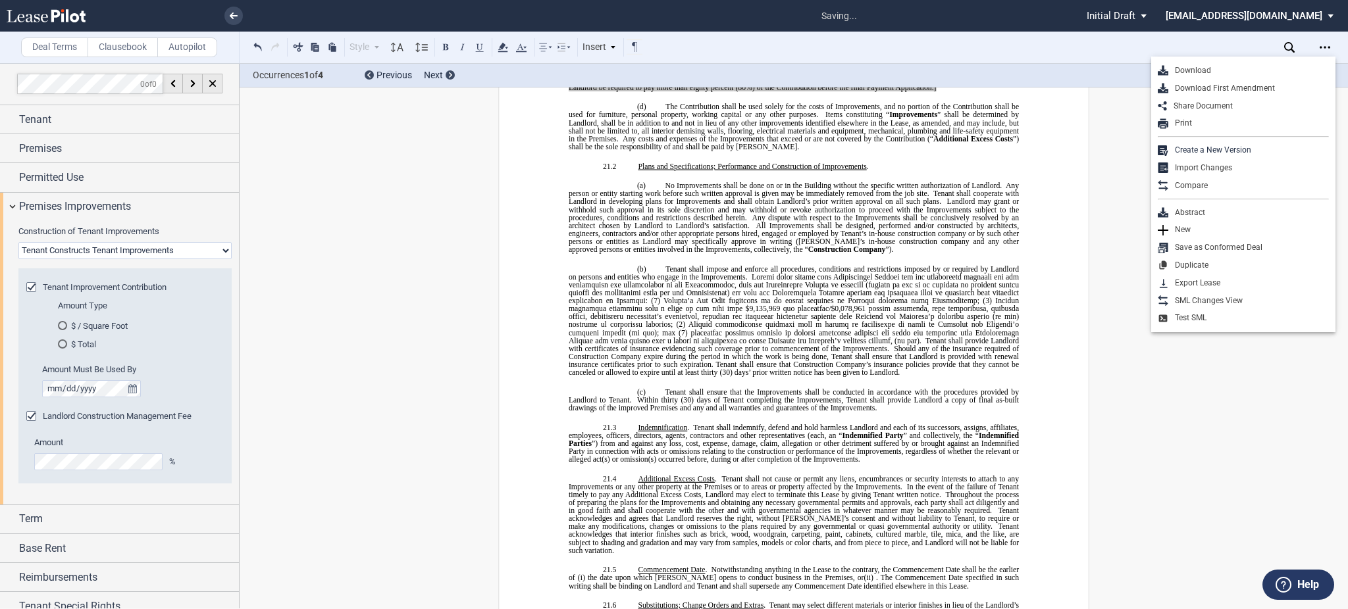
drag, startPoint x: 1235, startPoint y: 61, endPoint x: 1233, endPoint y: 72, distance: 12.0
click at [1234, 61] on div "Download Download First Amendment Share Document Print Create a New Version Imp…" at bounding box center [1243, 195] width 184 height 276
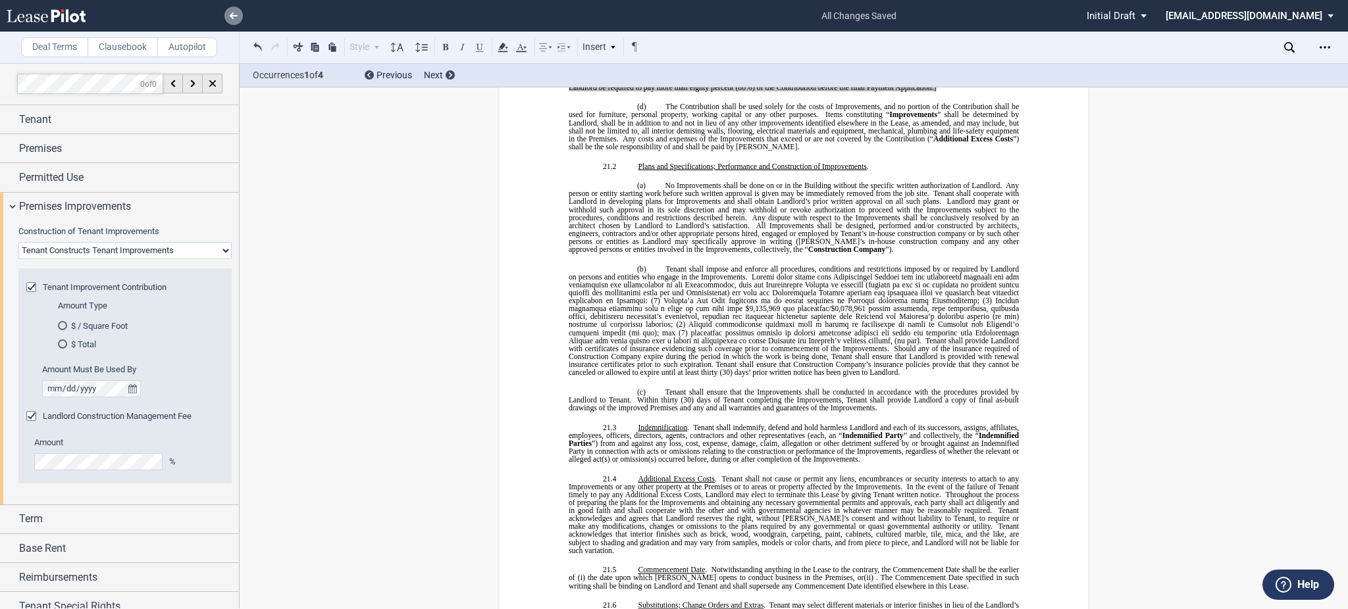
click at [230, 15] on use at bounding box center [234, 16] width 8 height 7
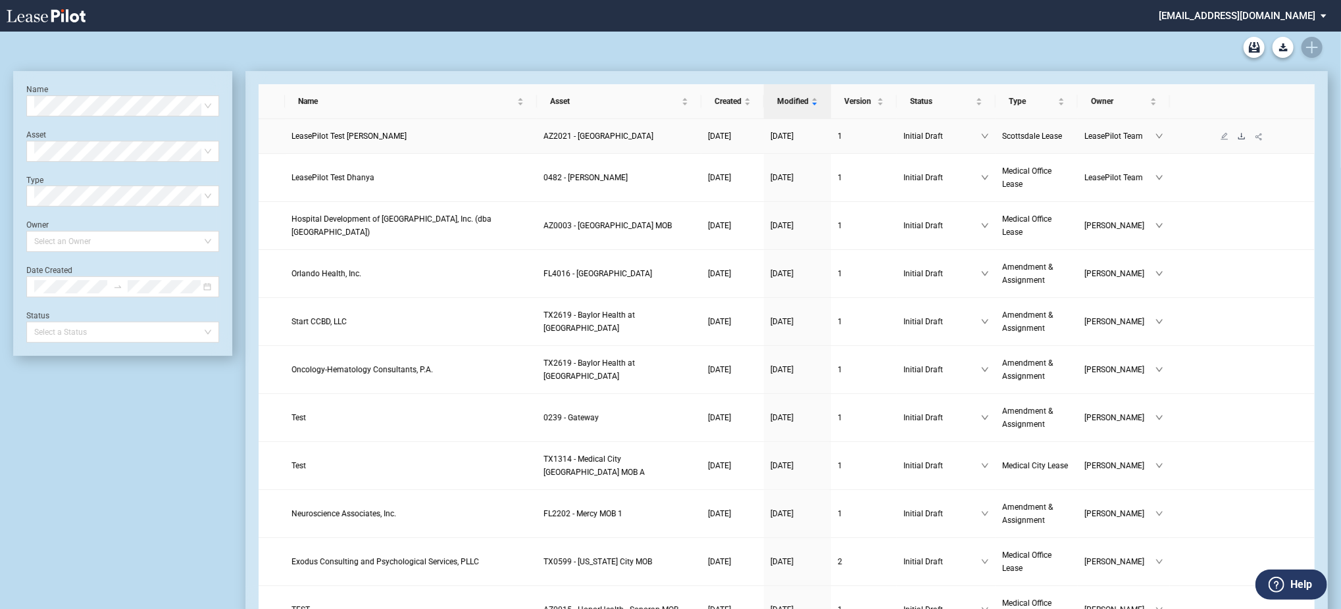
click at [1244, 134] on icon "download" at bounding box center [1242, 136] width 8 height 8
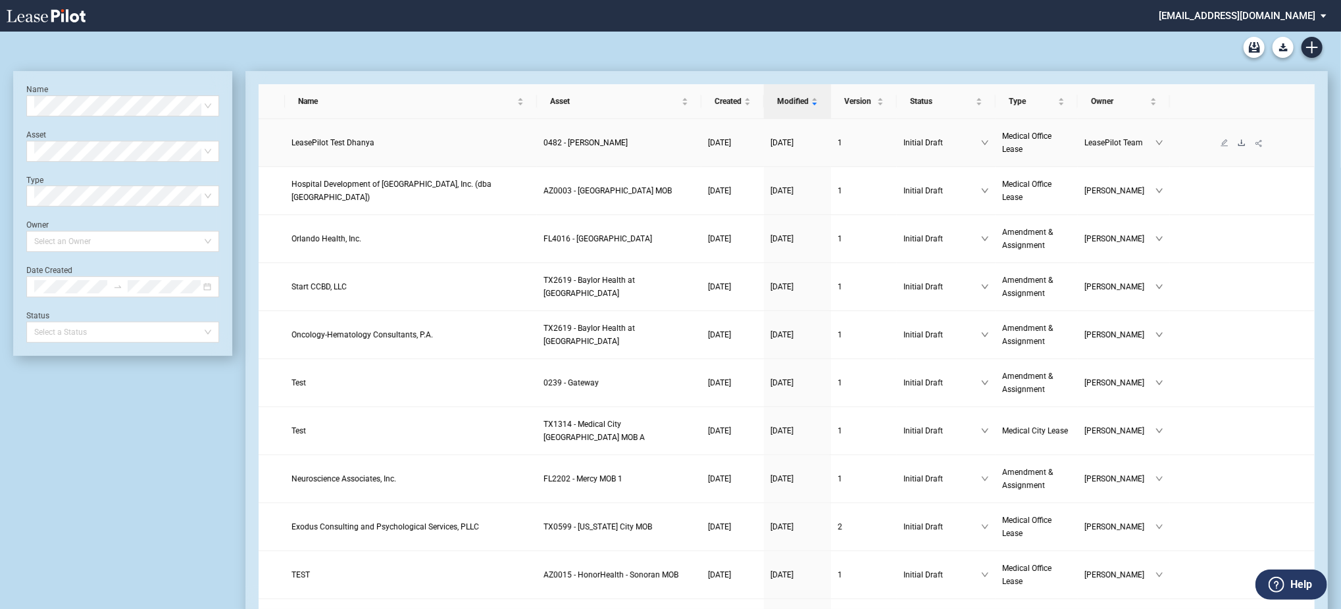
click at [1245, 144] on icon "download" at bounding box center [1242, 143] width 7 height 6
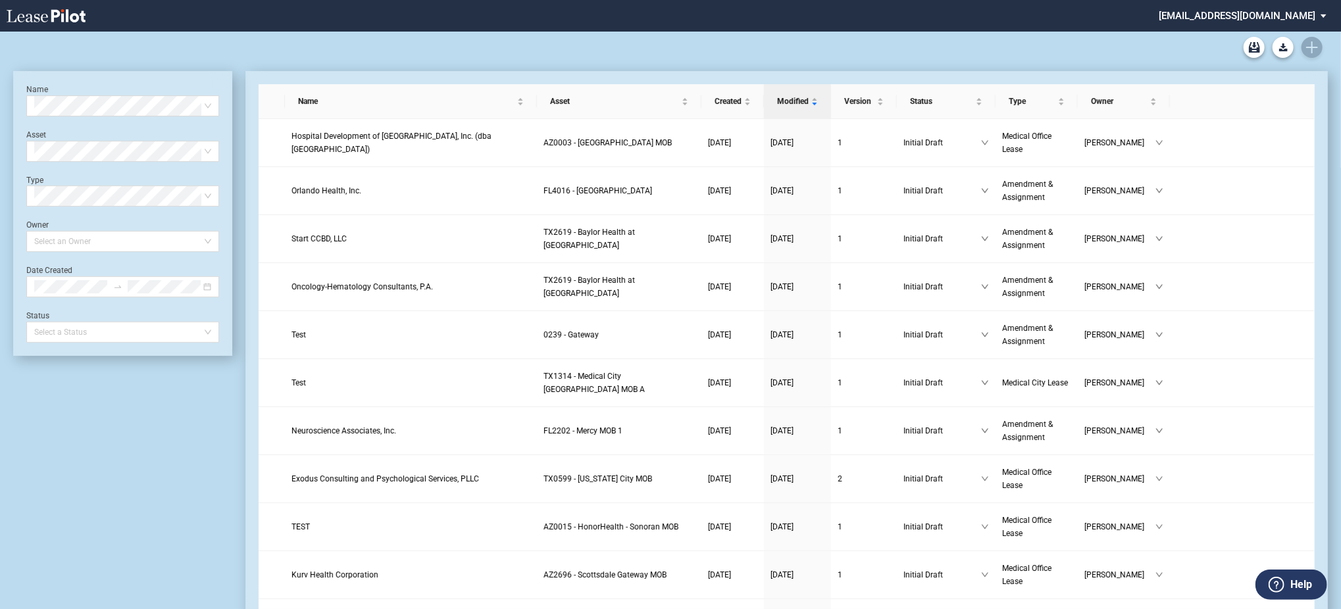
click at [70, 109] on div "Name Select name Asset Select Asset Type Select Type Owner Select an Owner Date…" at bounding box center [122, 213] width 193 height 259
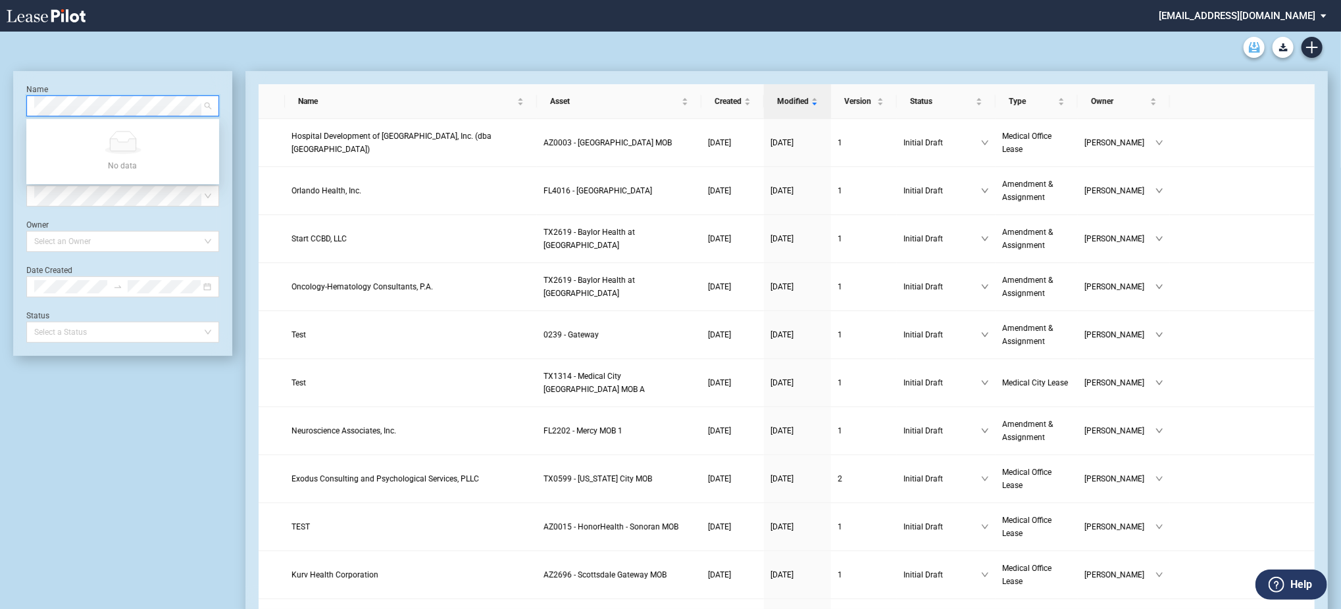
click at [1254, 46] on use "Archive" at bounding box center [1254, 47] width 11 height 11
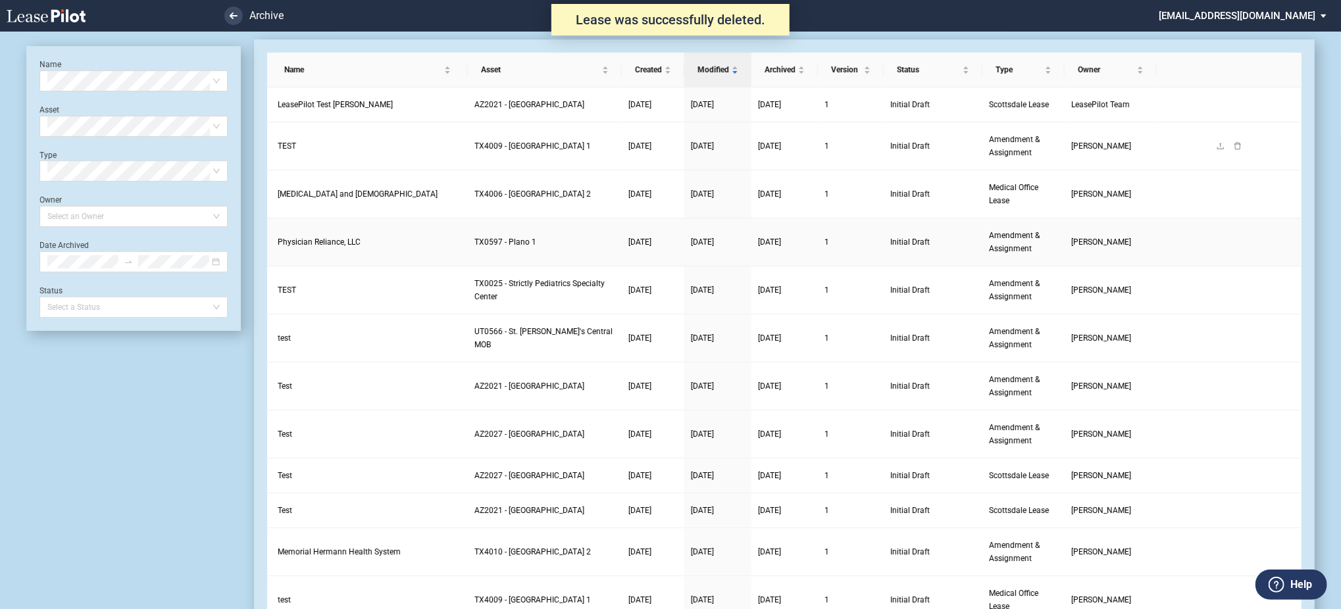
scroll to position [32, 0]
click at [1238, 108] on icon "delete" at bounding box center [1238, 104] width 7 height 7
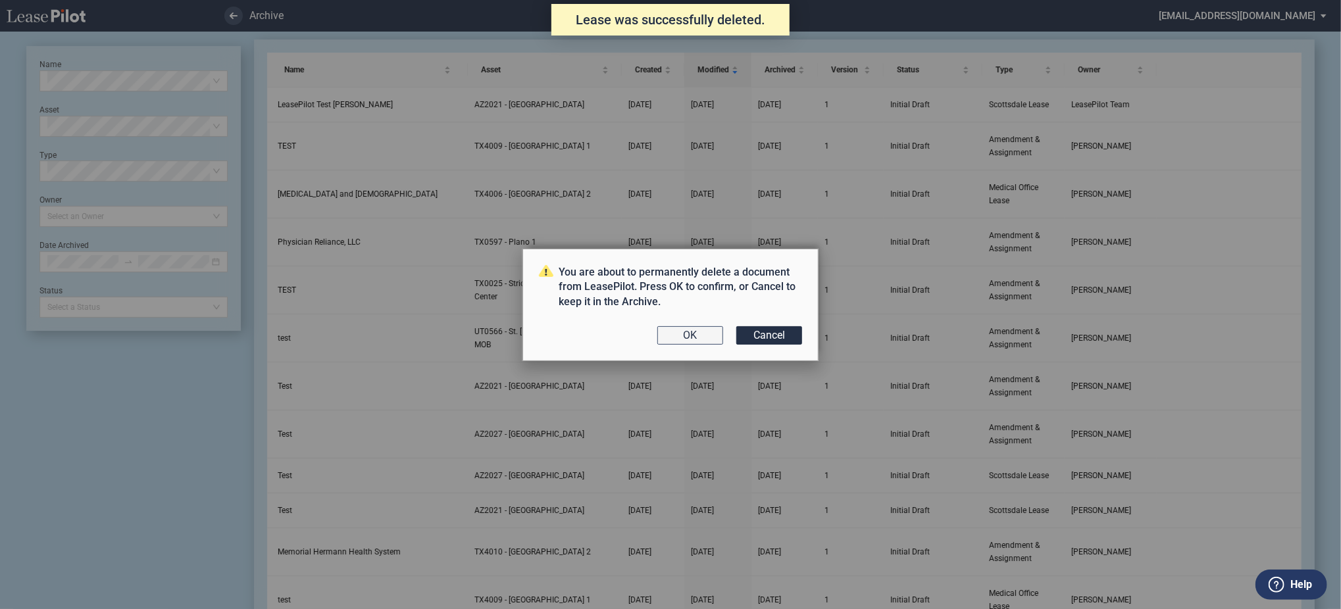
click at [710, 330] on button "OK" at bounding box center [690, 335] width 66 height 18
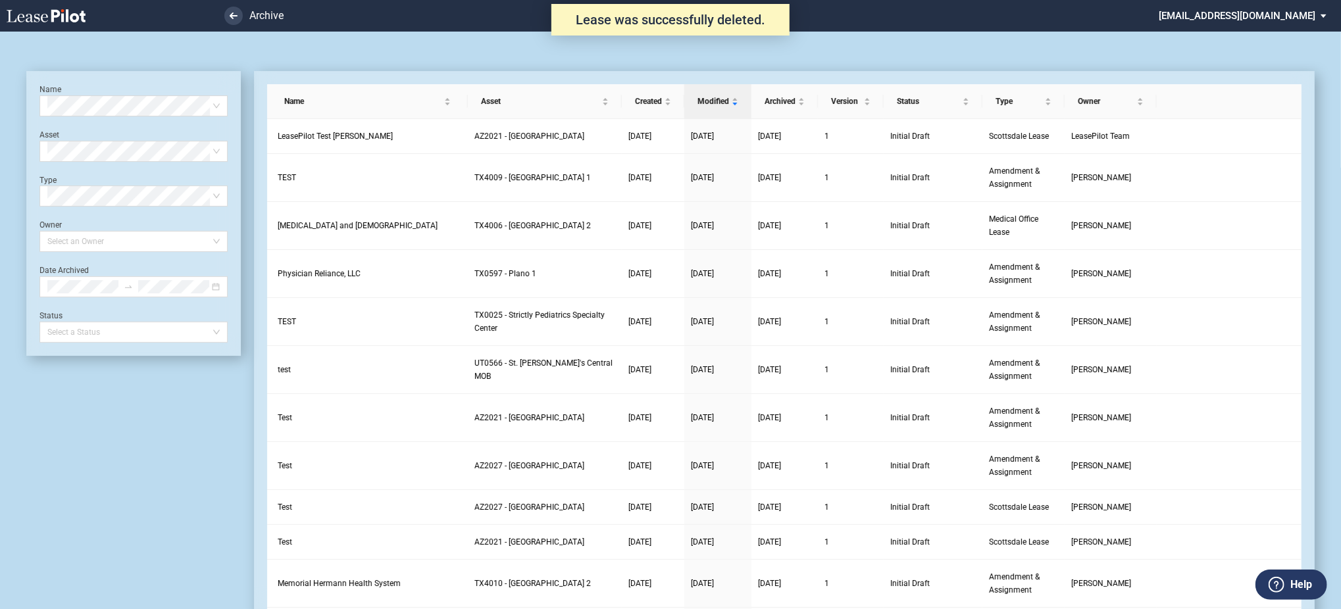
scroll to position [32, 0]
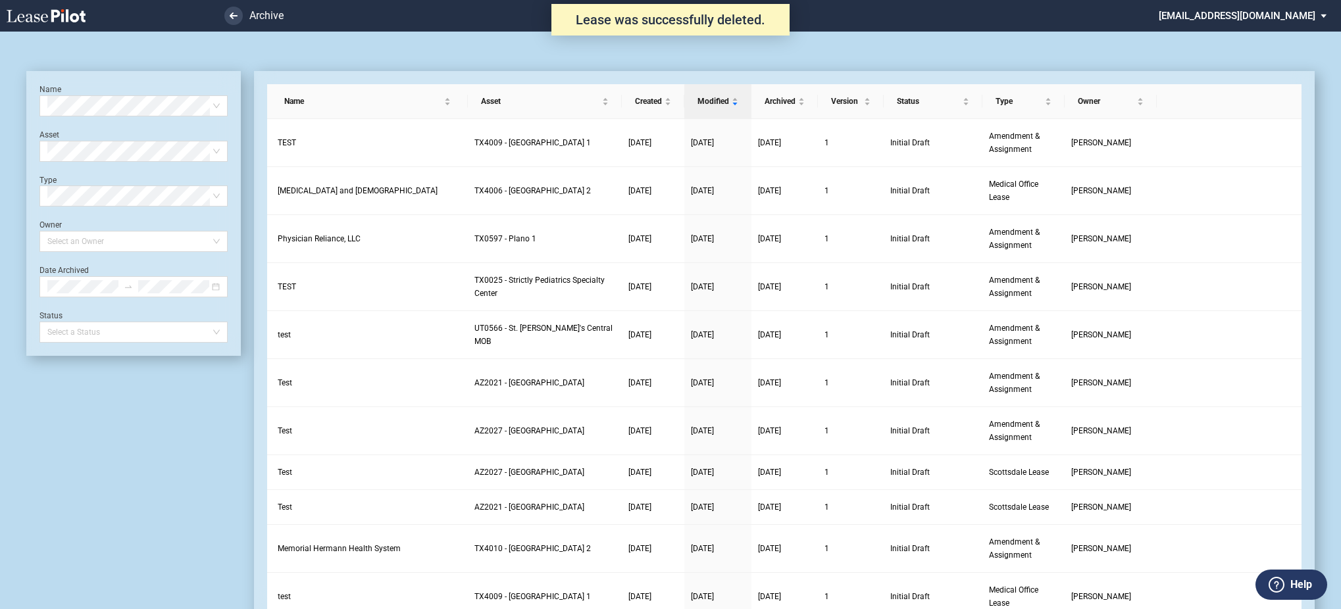
scroll to position [32, 0]
